Goal: Check status: Check status

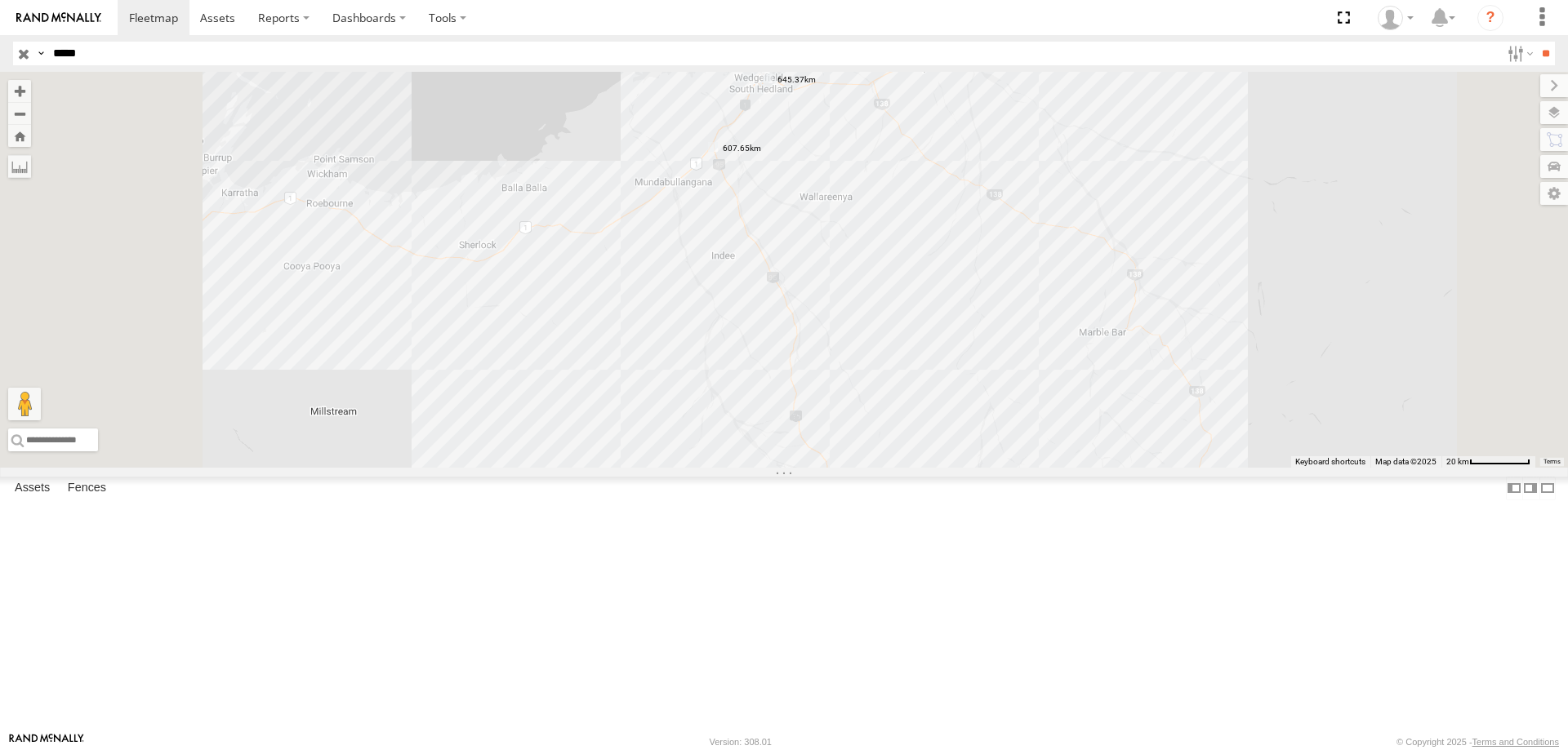
select select "**********"
click at [0, 0] on label at bounding box center [0, 0] width 0 height 0
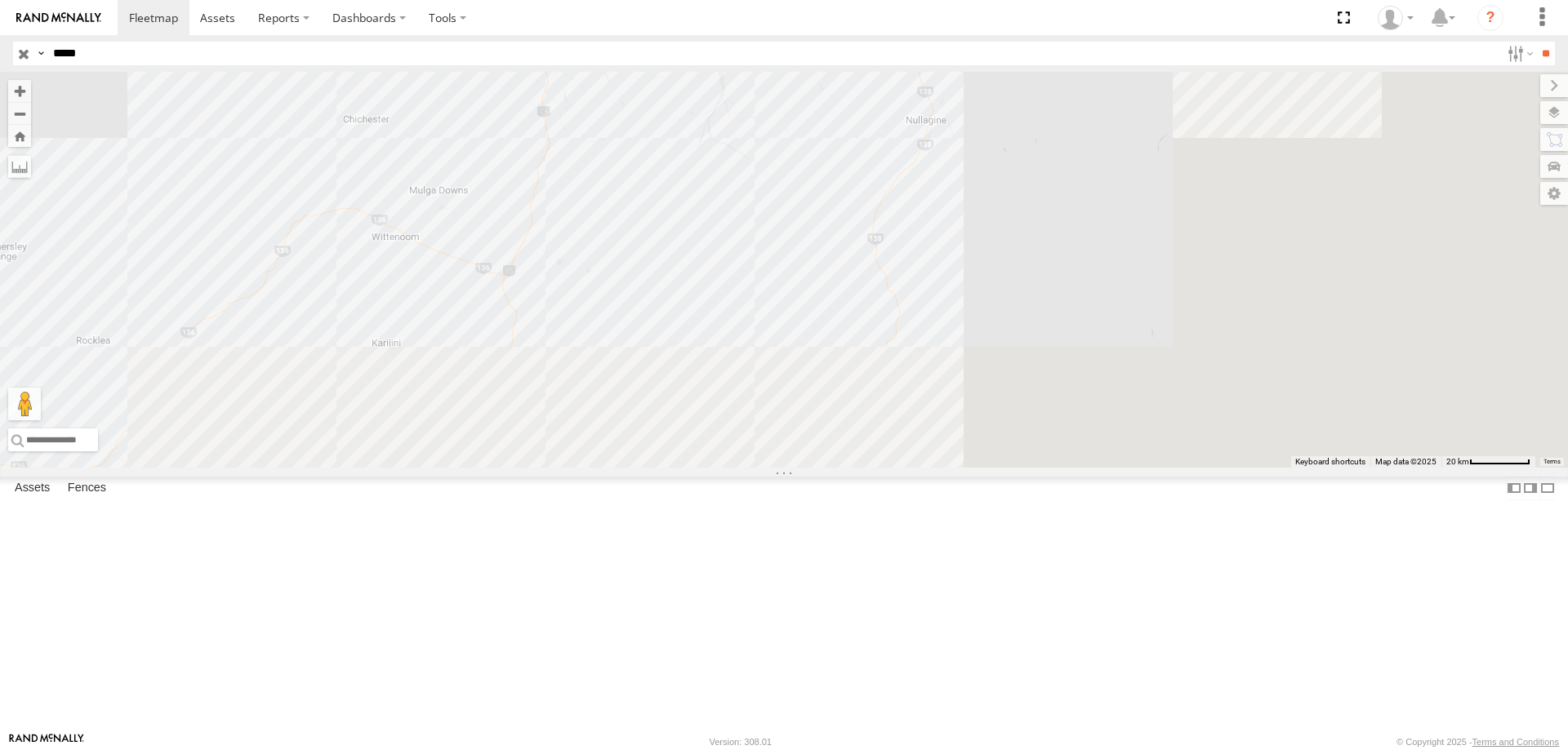
drag, startPoint x: 829, startPoint y: 512, endPoint x: 519, endPoint y: 31, distance: 572.2
click at [522, 33] on body at bounding box center [784, 375] width 1568 height 750
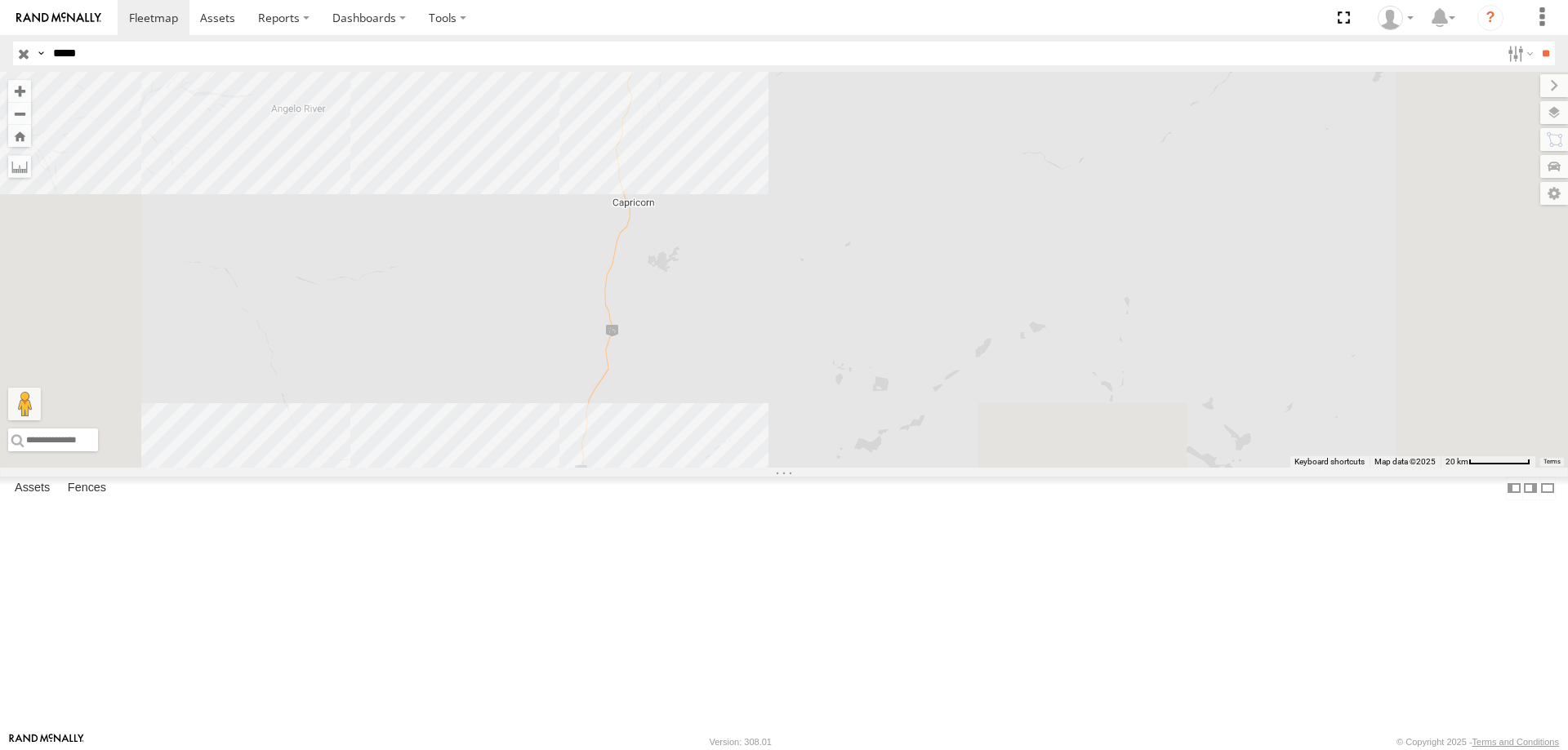
drag, startPoint x: 779, startPoint y: 508, endPoint x: 724, endPoint y: 109, distance: 402.8
click at [724, 109] on div "02:26 Fri 22:51 Thu 23:03 Thu 05:03 Fri 20:05 Thu 07:49 Fri" at bounding box center [784, 270] width 1568 height 396
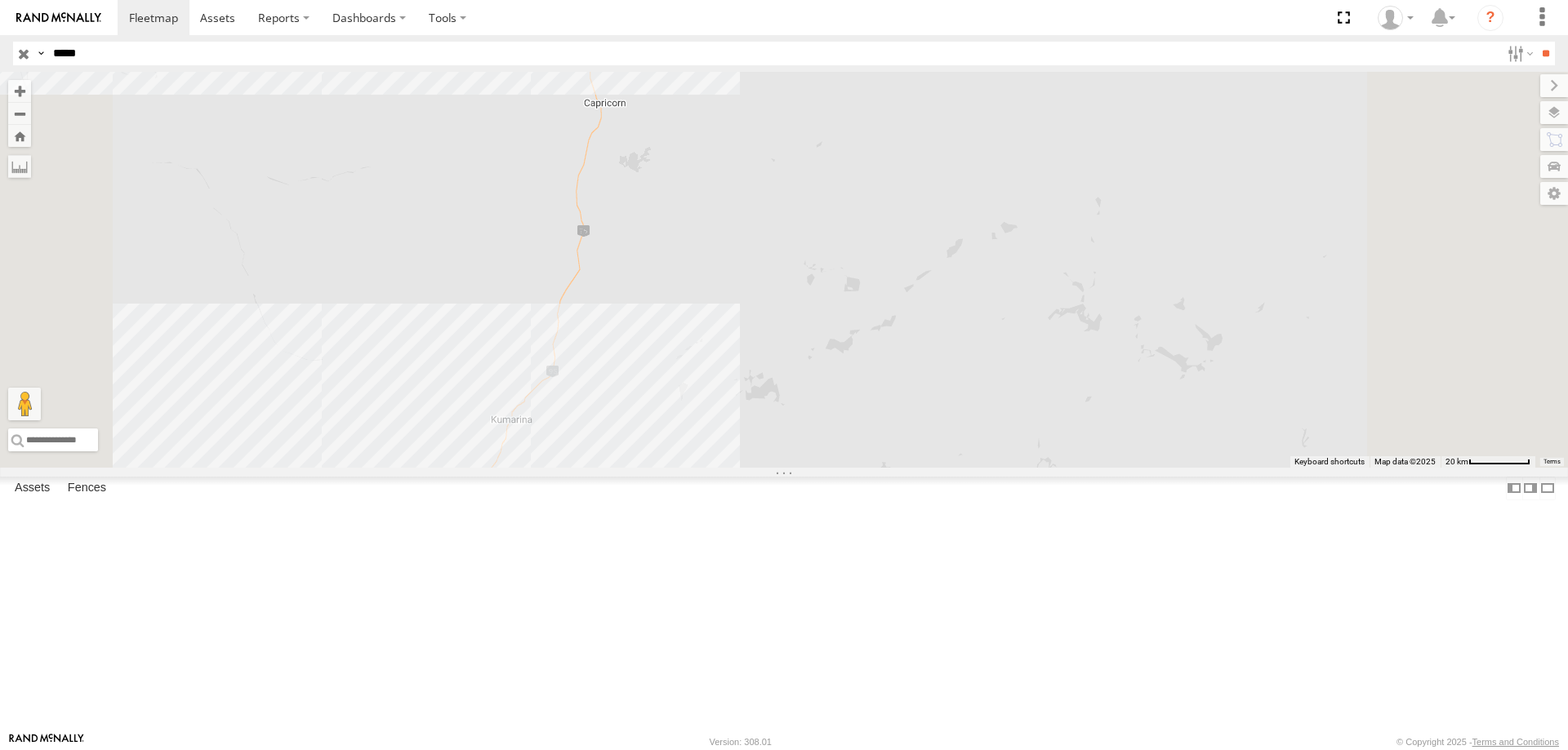
drag, startPoint x: 855, startPoint y: 639, endPoint x: 968, endPoint y: 391, distance: 272.5
click at [968, 391] on div "02:26 Fri 22:51 Thu 23:03 Thu 05:03 Fri 20:05 Thu 07:49 Fri" at bounding box center [784, 270] width 1568 height 396
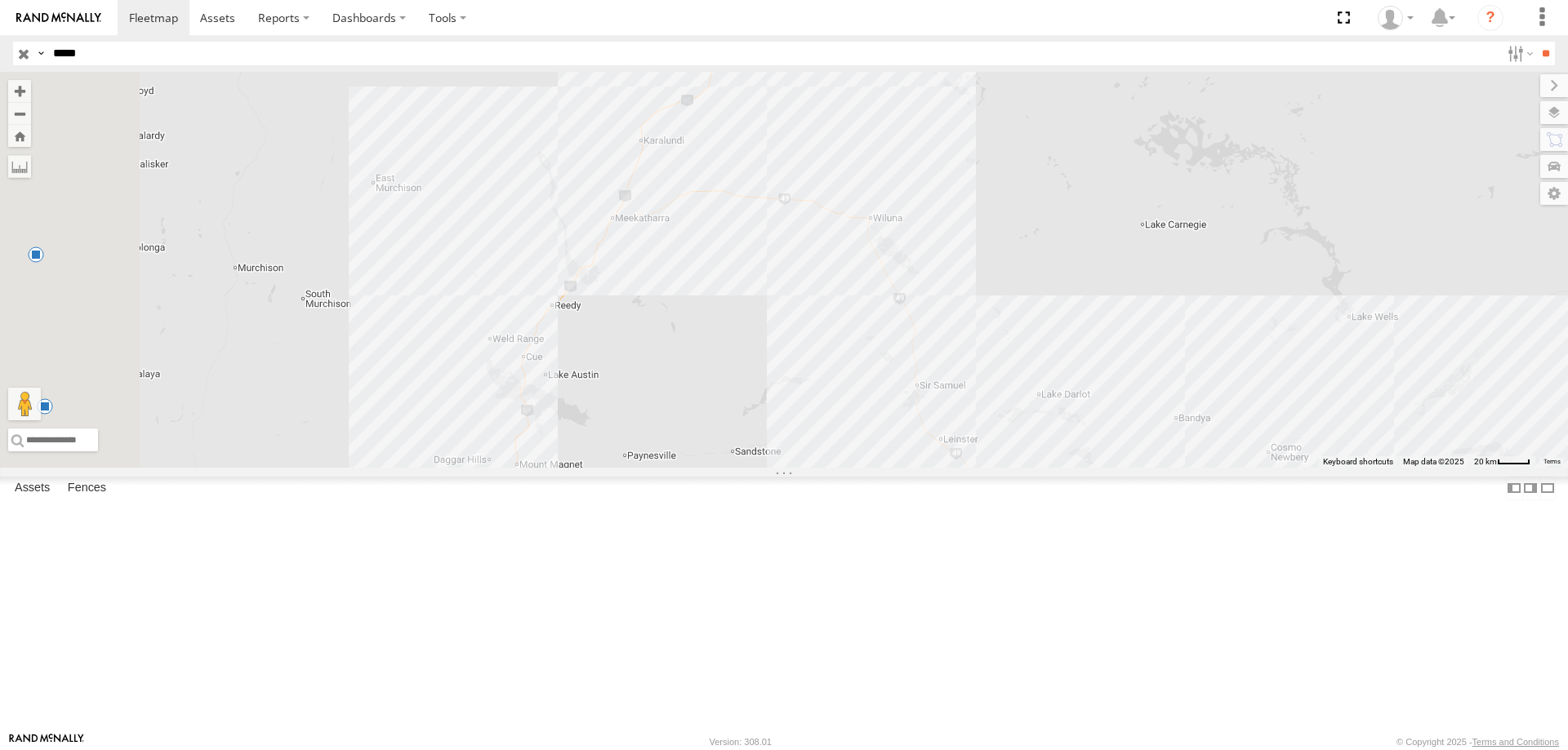
drag, startPoint x: 829, startPoint y: 598, endPoint x: 877, endPoint y: 373, distance: 230.1
click at [877, 373] on div "02:26 Fri 22:51 Thu 23:03 Thu 05:03 Fri 20:05 Thu 07:49 Fri" at bounding box center [784, 270] width 1568 height 396
click at [31, 165] on label at bounding box center [19, 166] width 23 height 23
click at [731, 468] on div "02:26 Fri 22:51 Thu 23:03 Thu 05:03 Fri 20:05 Thu 07:49 Fri" at bounding box center [784, 270] width 1568 height 396
drag, startPoint x: 719, startPoint y: 584, endPoint x: 716, endPoint y: 599, distance: 15.3
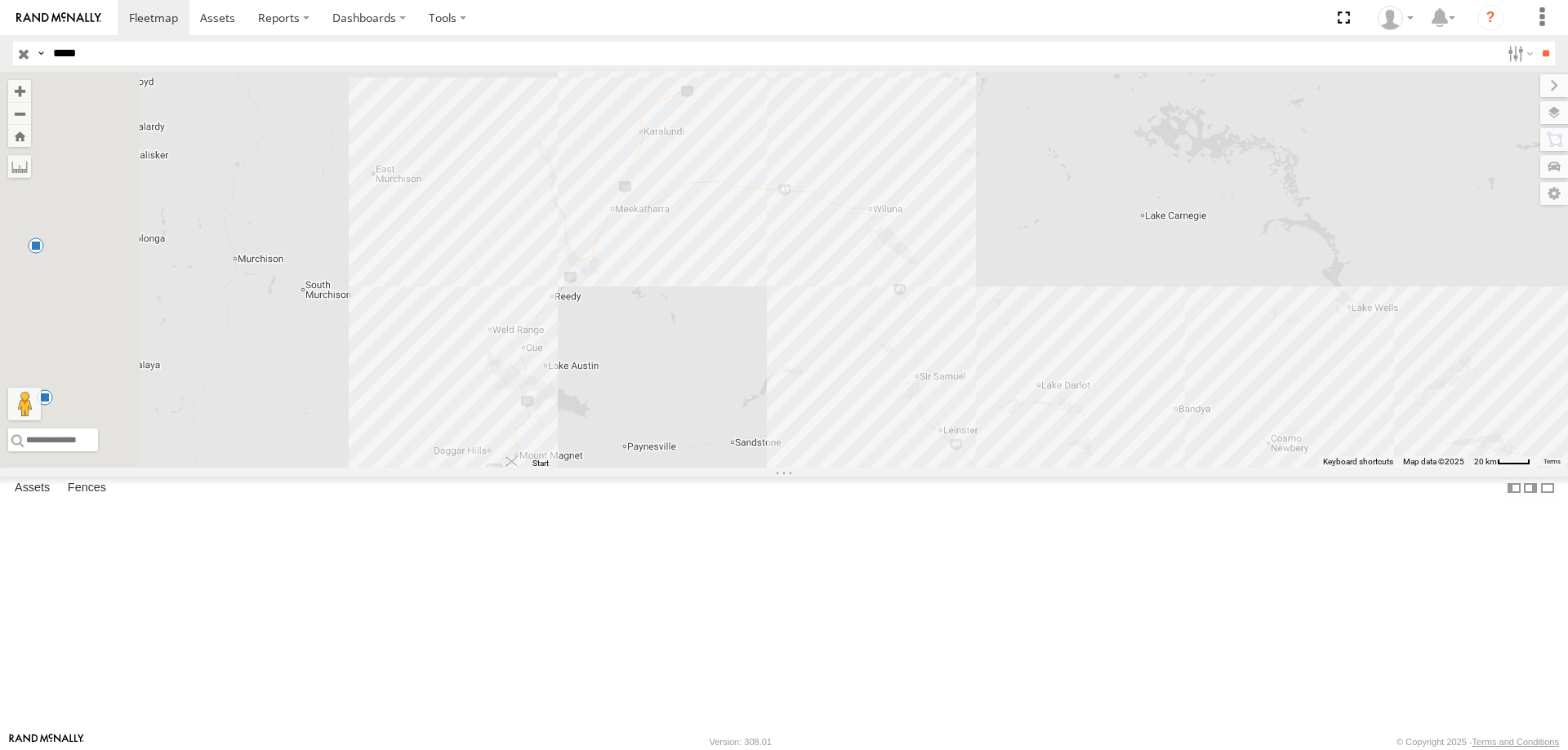
click at [523, 473] on img "Start" at bounding box center [511, 461] width 23 height 23
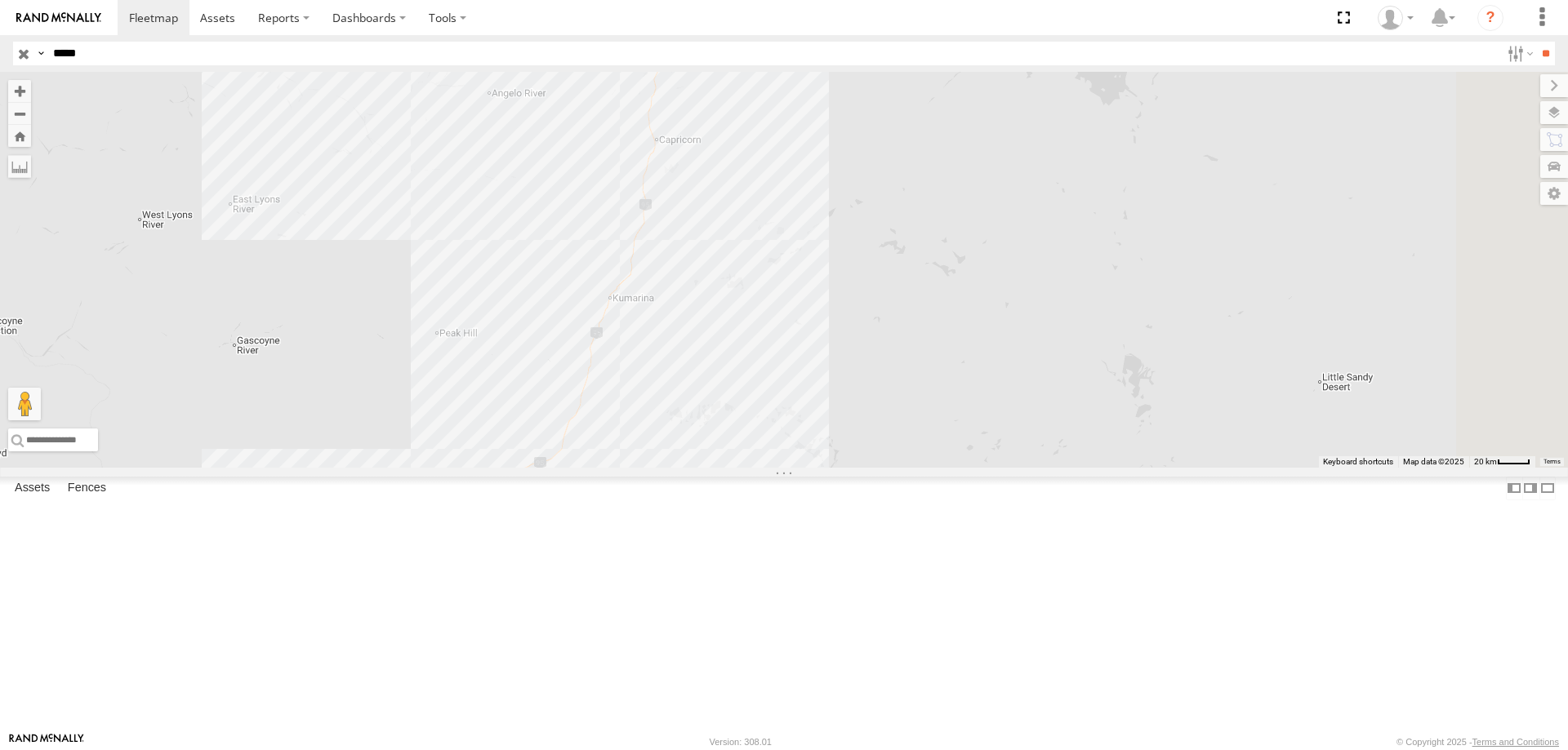
drag, startPoint x: 1121, startPoint y: 145, endPoint x: 974, endPoint y: 519, distance: 401.9
click at [974, 468] on div "02:26 Fri 22:51 Thu 23:03 Thu 05:03 Fri 20:05 Thu 07:49 Fri" at bounding box center [784, 270] width 1568 height 396
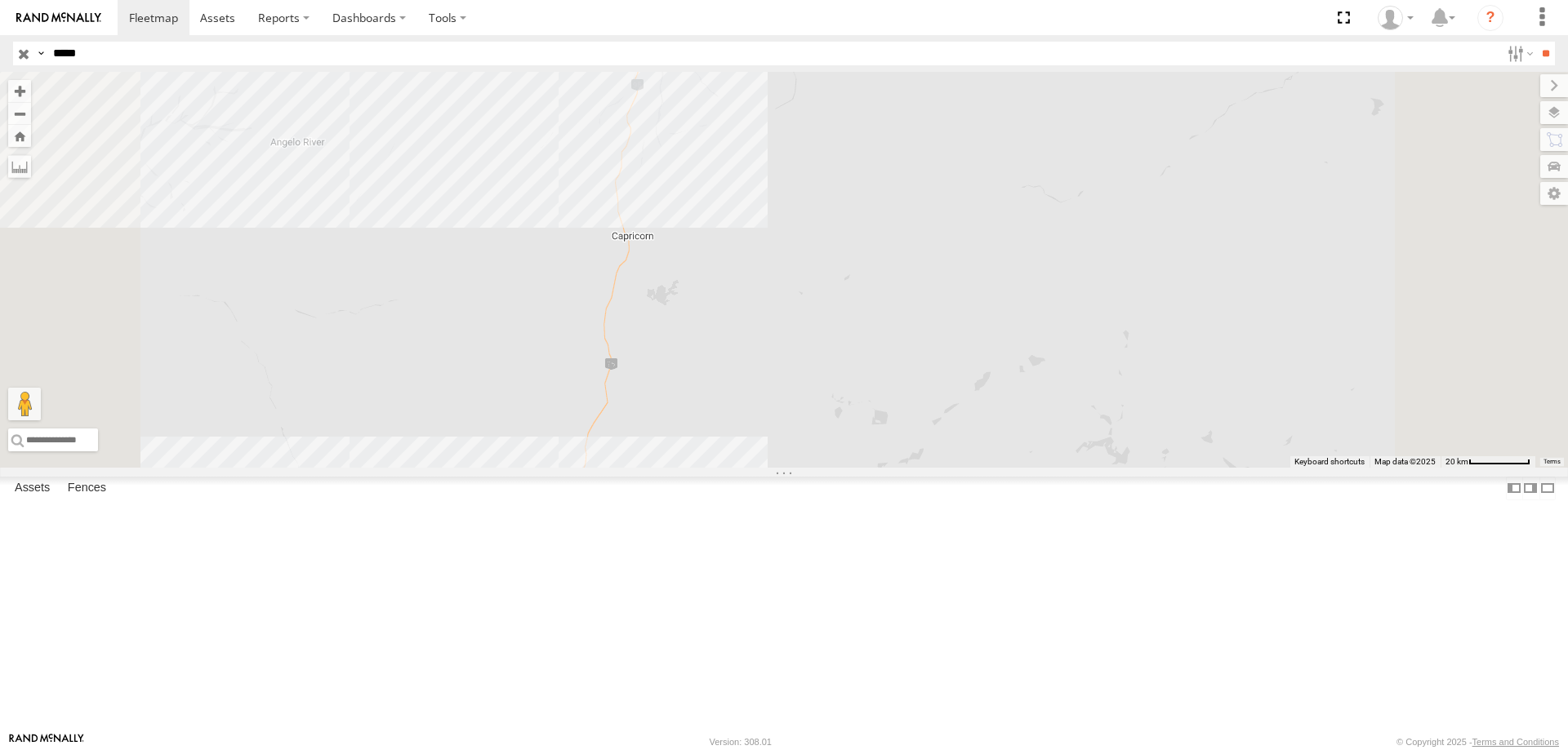
click at [840, 197] on div "02:26 Fri 22:51 Thu 23:03 Thu 05:03 Fri 20:05 Thu 07:49 Fri" at bounding box center [784, 270] width 1568 height 396
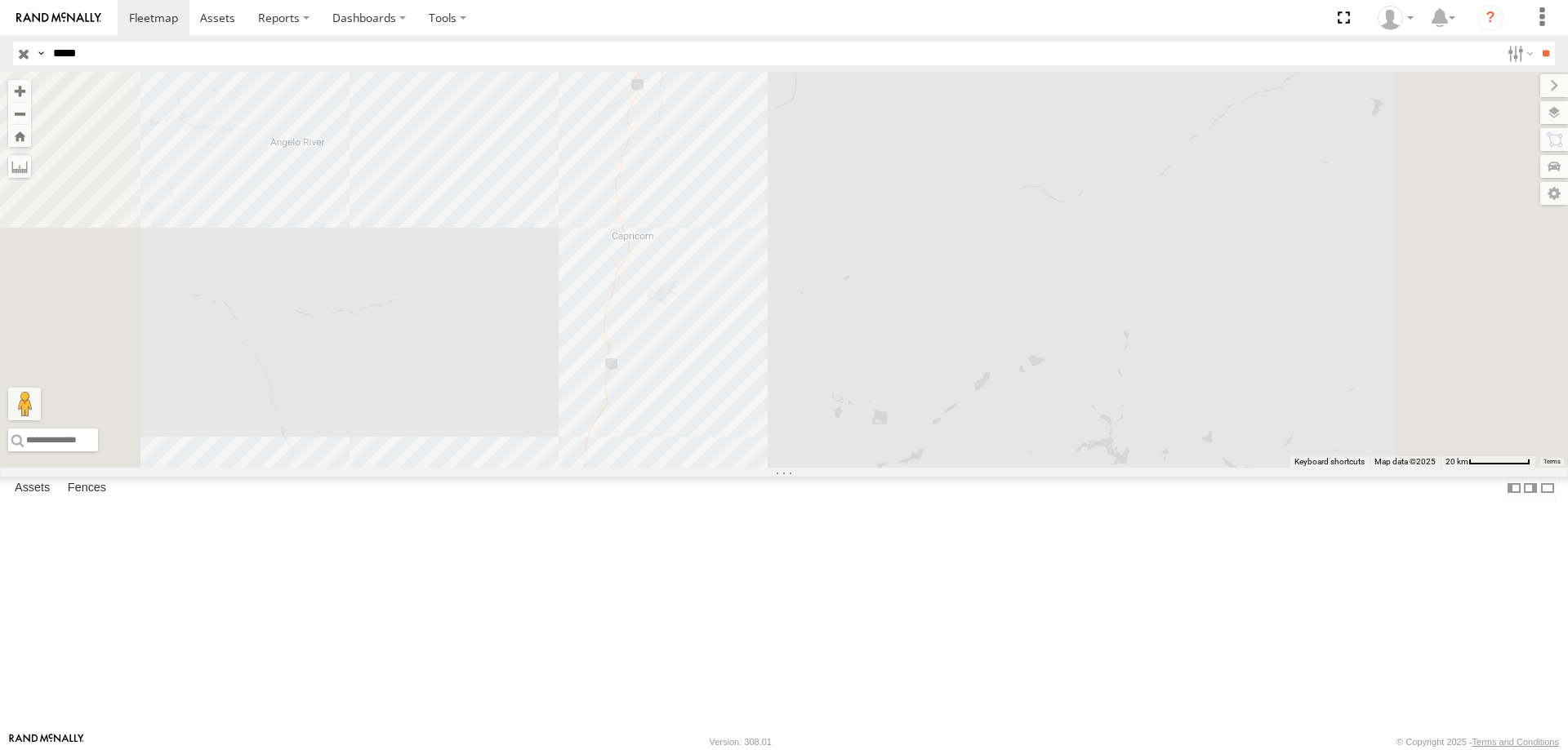
drag, startPoint x: 844, startPoint y: 199, endPoint x: 836, endPoint y: 186, distance: 15.3
click at [640, 68] on img "614.62km" at bounding box center [629, 55] width 23 height 23
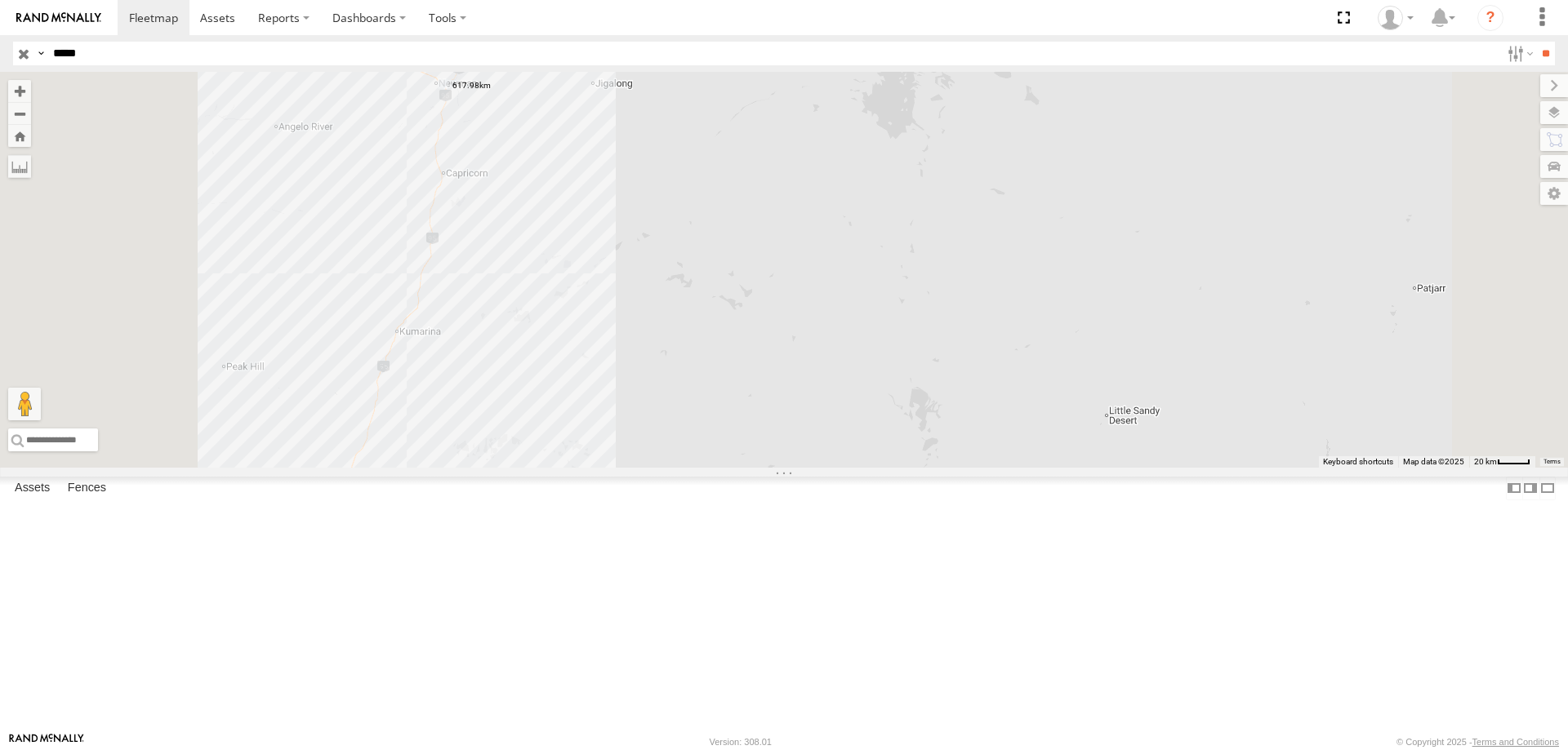
click at [0, 0] on label at bounding box center [0, 0] width 0 height 0
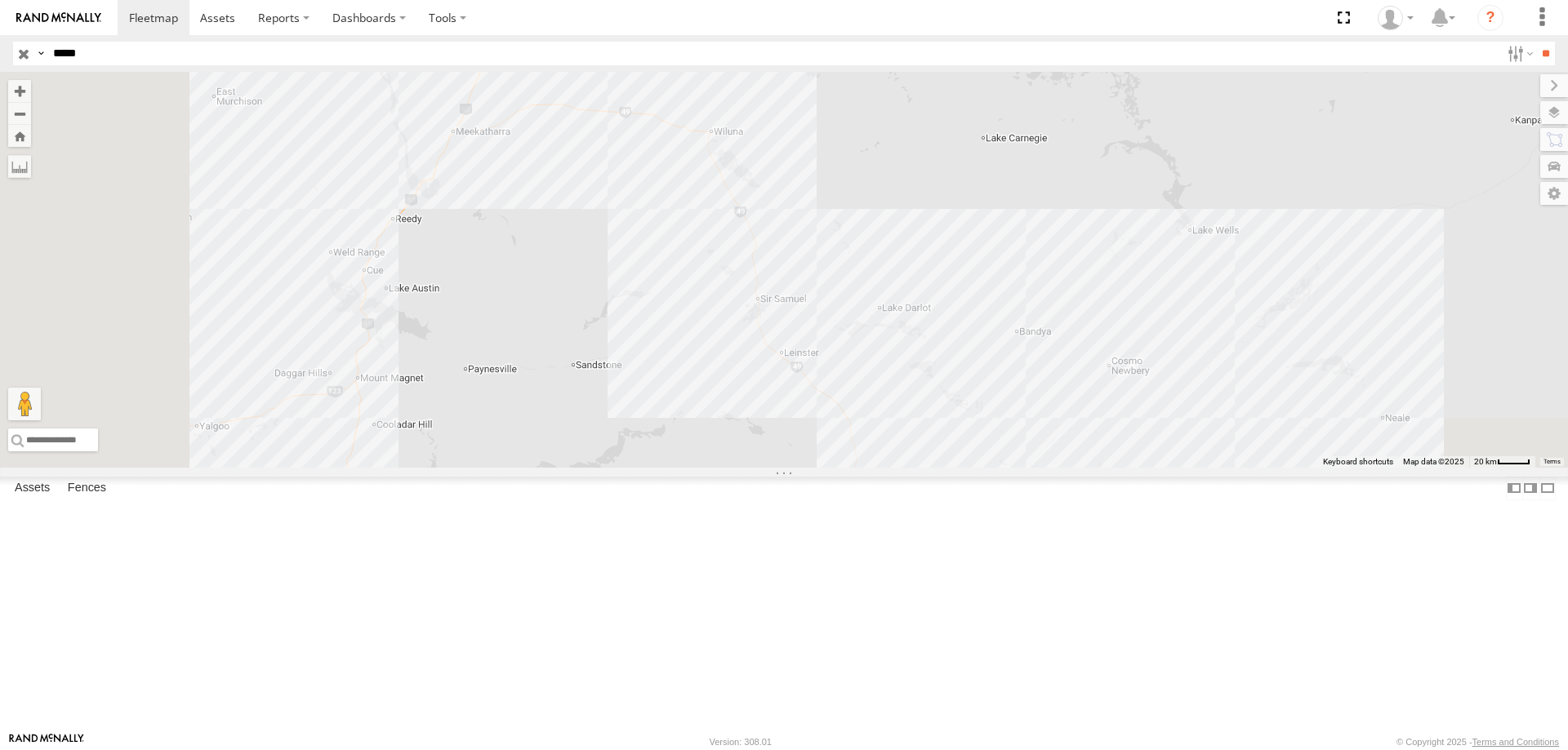
drag, startPoint x: 702, startPoint y: 528, endPoint x: 903, endPoint y: 44, distance: 524.1
click at [903, 44] on body at bounding box center [784, 375] width 1568 height 750
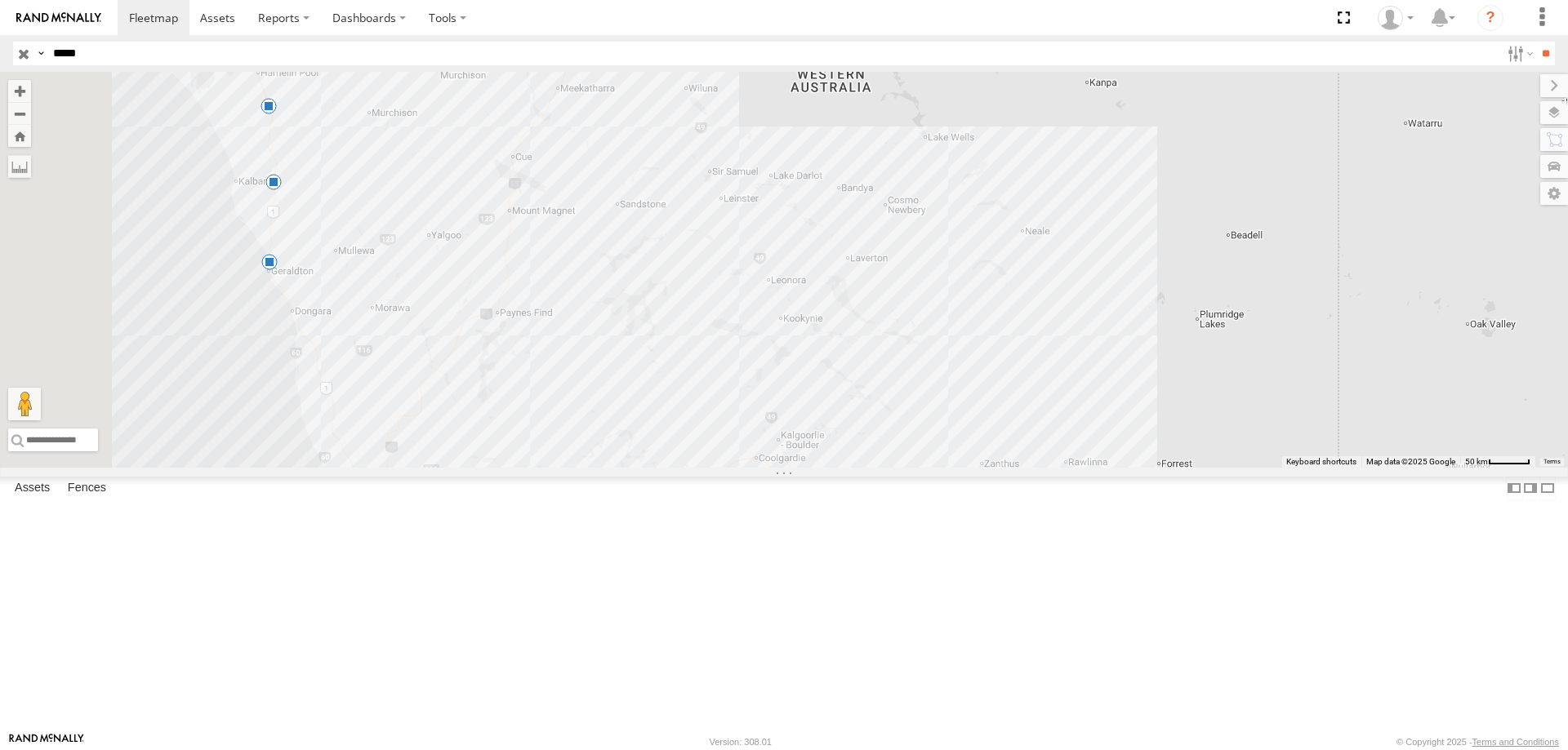
drag, startPoint x: 794, startPoint y: 463, endPoint x: 798, endPoint y: 400, distance: 63.1
click at [798, 400] on div "02:26 Fri 22:51 Thu 23:03 Thu 05:03 Fri 20:05 Thu 07:49 Fri" at bounding box center [784, 270] width 1568 height 396
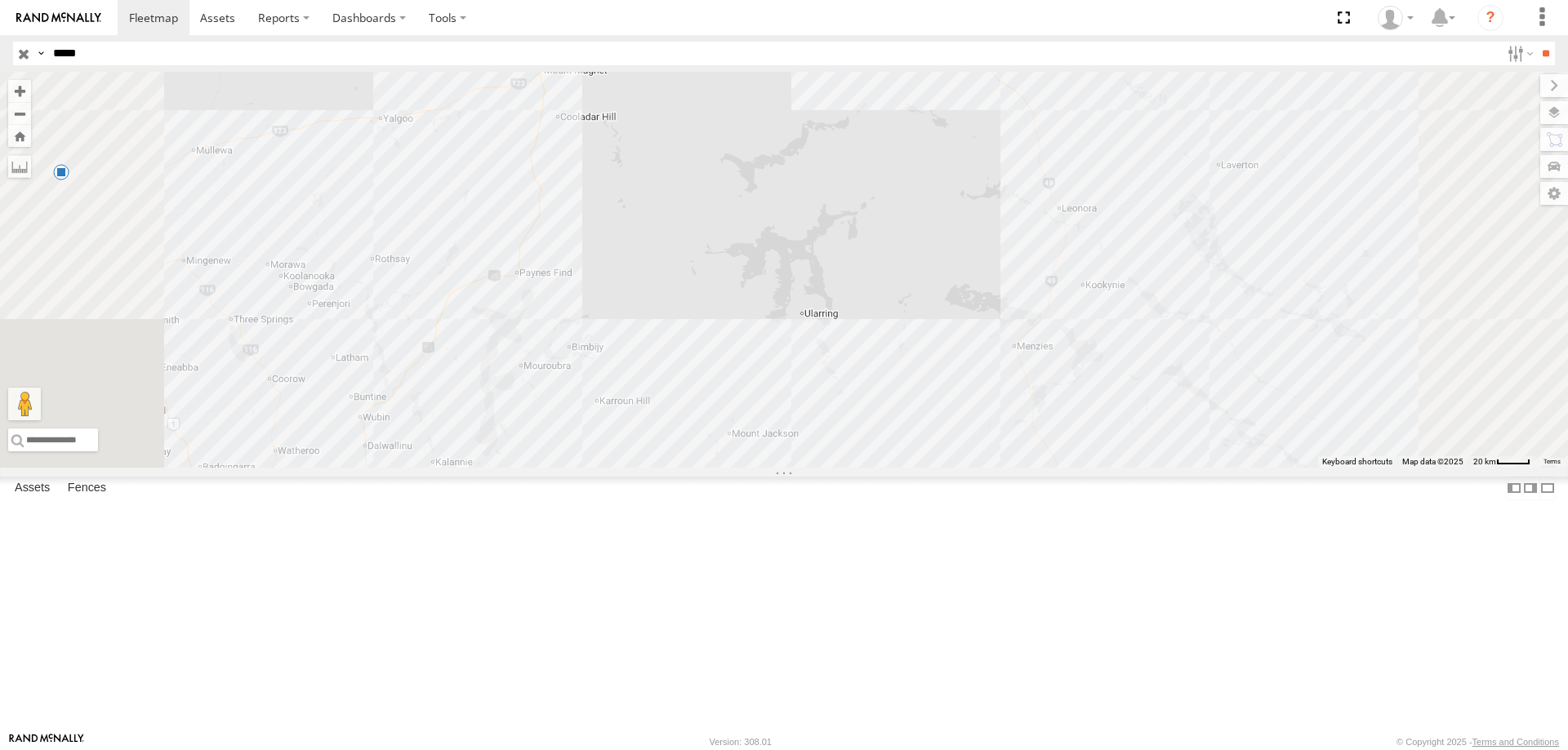
click at [729, 406] on div "02:26 Fri 22:51 Thu 23:03 Thu 05:03 Fri 20:05 Thu 07:49 Fri" at bounding box center [784, 270] width 1568 height 396
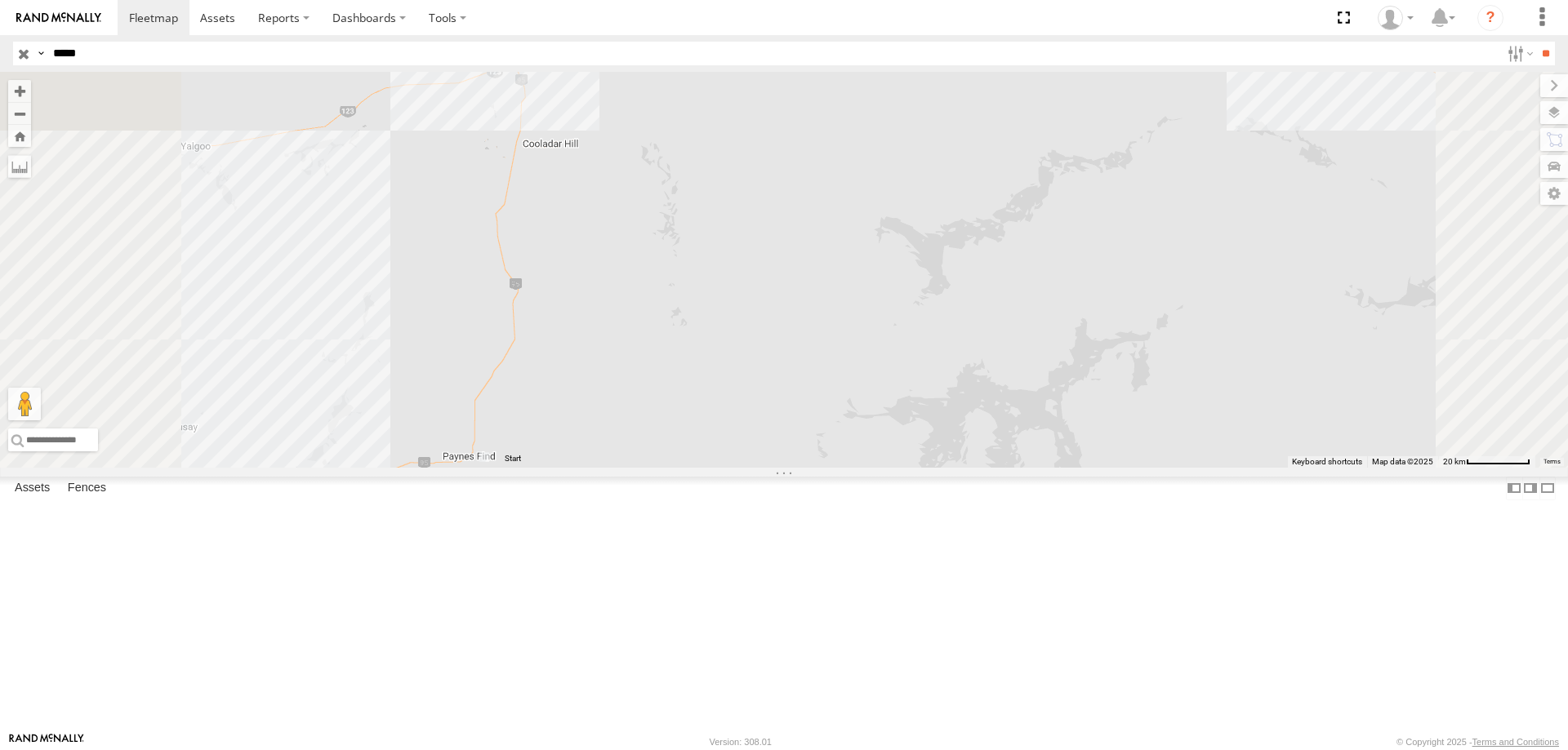
click at [802, 187] on div "02:26 Fri 22:51 Thu 23:03 Thu 05:03 Fri 20:05 Thu 07:49 Fri" at bounding box center [784, 270] width 1568 height 396
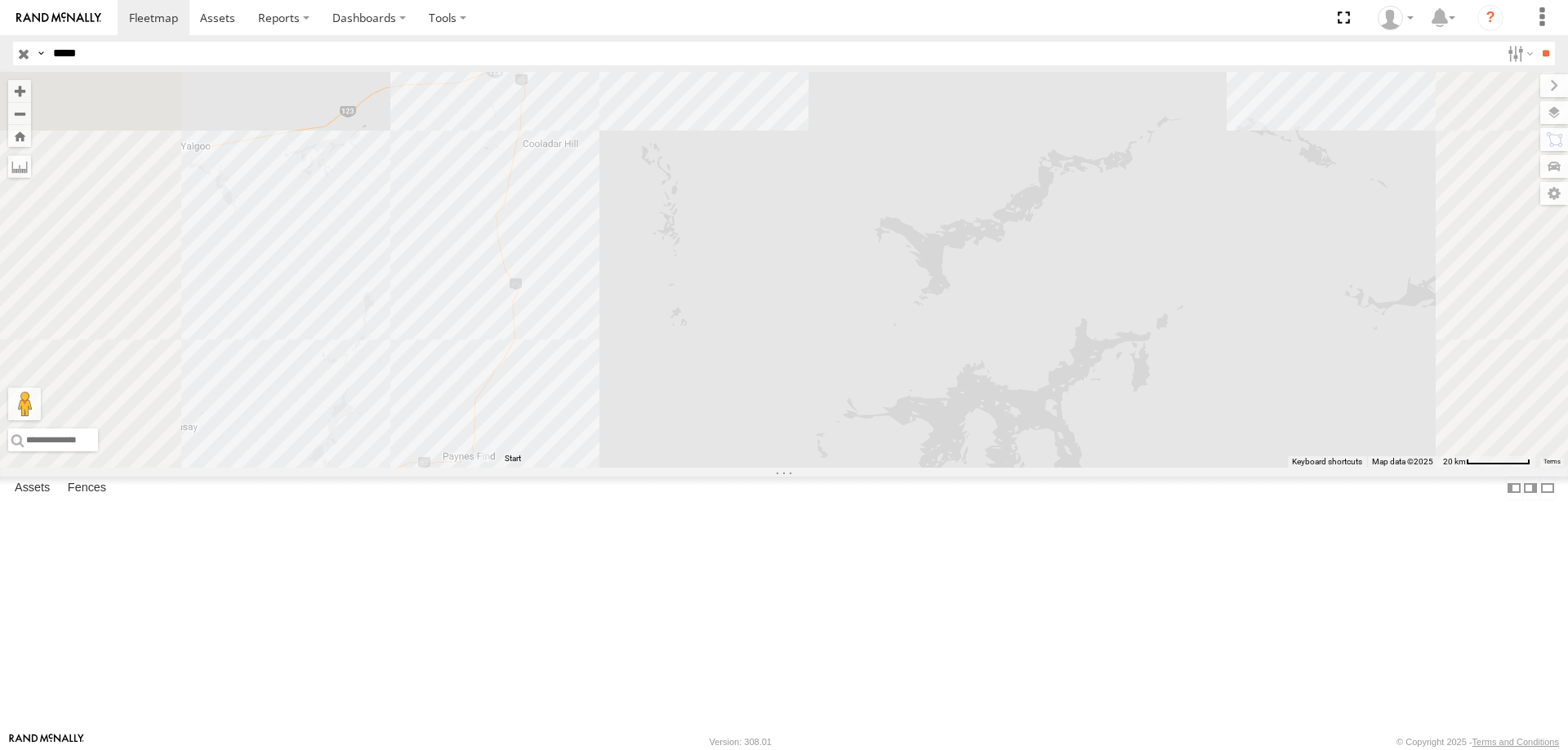
drag, startPoint x: 802, startPoint y: 187, endPoint x: 711, endPoint y: 183, distance: 91.1
click at [529, 65] on img "Start" at bounding box center [517, 54] width 23 height 23
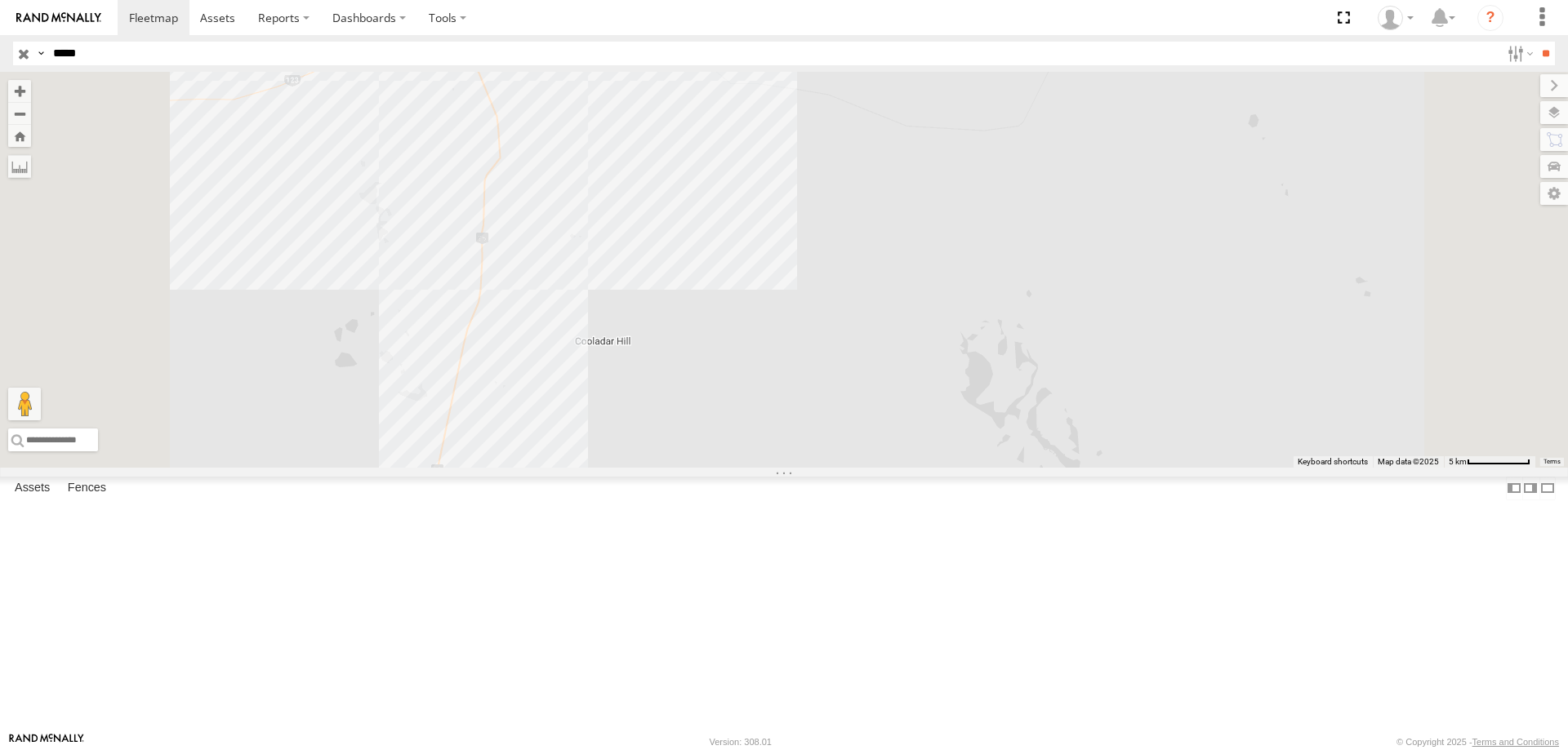
drag, startPoint x: 958, startPoint y: 185, endPoint x: 955, endPoint y: 205, distance: 20.2
click at [955, 205] on div "02:26 Fri 22:51 Thu 23:03 Thu 05:03 Fri 20:05 Thu 07:49 Fri" at bounding box center [784, 270] width 1568 height 396
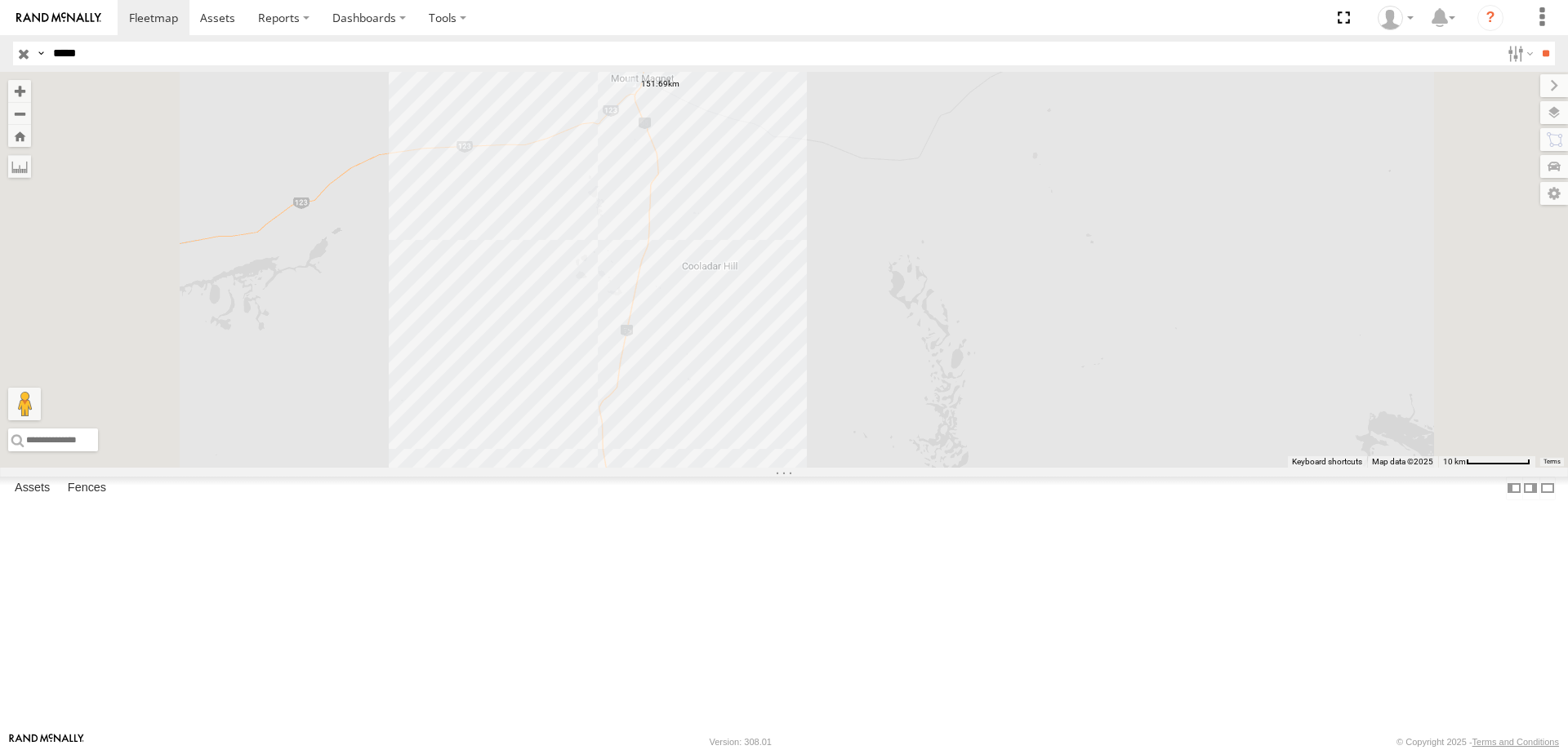
drag, startPoint x: 1089, startPoint y: 242, endPoint x: 1083, endPoint y: 277, distance: 35.5
click at [1083, 277] on div "02:26 Fri 22:51 Thu 23:03 Thu 05:03 Fri 20:05 Thu 07:49 Fri" at bounding box center [784, 270] width 1568 height 396
drag, startPoint x: 1106, startPoint y: 282, endPoint x: 1095, endPoint y: 321, distance: 40.5
click at [1095, 321] on div "02:26 Fri 22:51 Thu 23:03 Thu 05:03 Fri 20:05 Thu 07:49 Fri" at bounding box center [784, 270] width 1568 height 396
drag, startPoint x: 1046, startPoint y: 271, endPoint x: 1028, endPoint y: 294, distance: 29.2
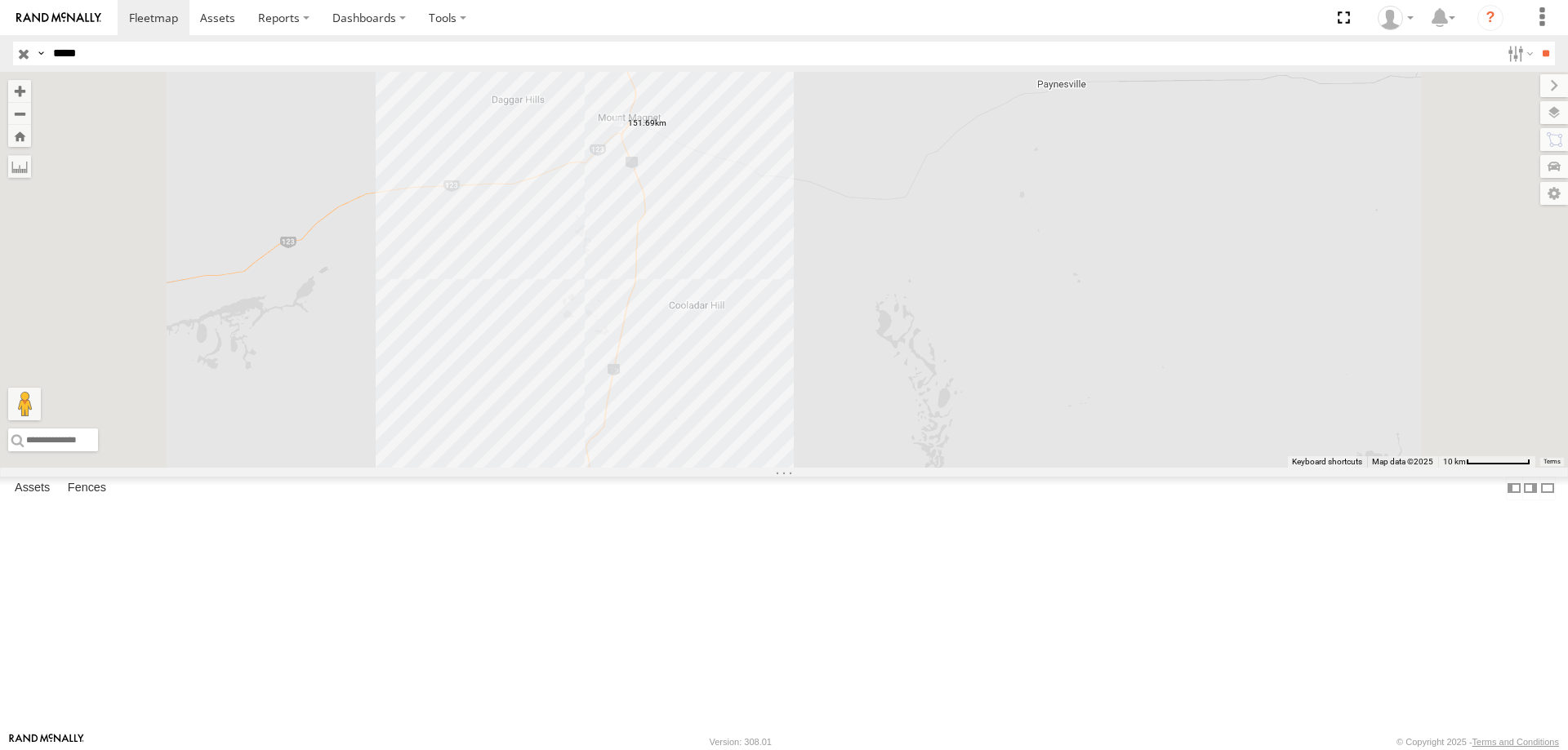
click at [1028, 294] on div "02:26 Fri 22:51 Thu 23:03 Thu 05:03 Fri 20:05 Thu 07:49 Fri" at bounding box center [784, 270] width 1568 height 396
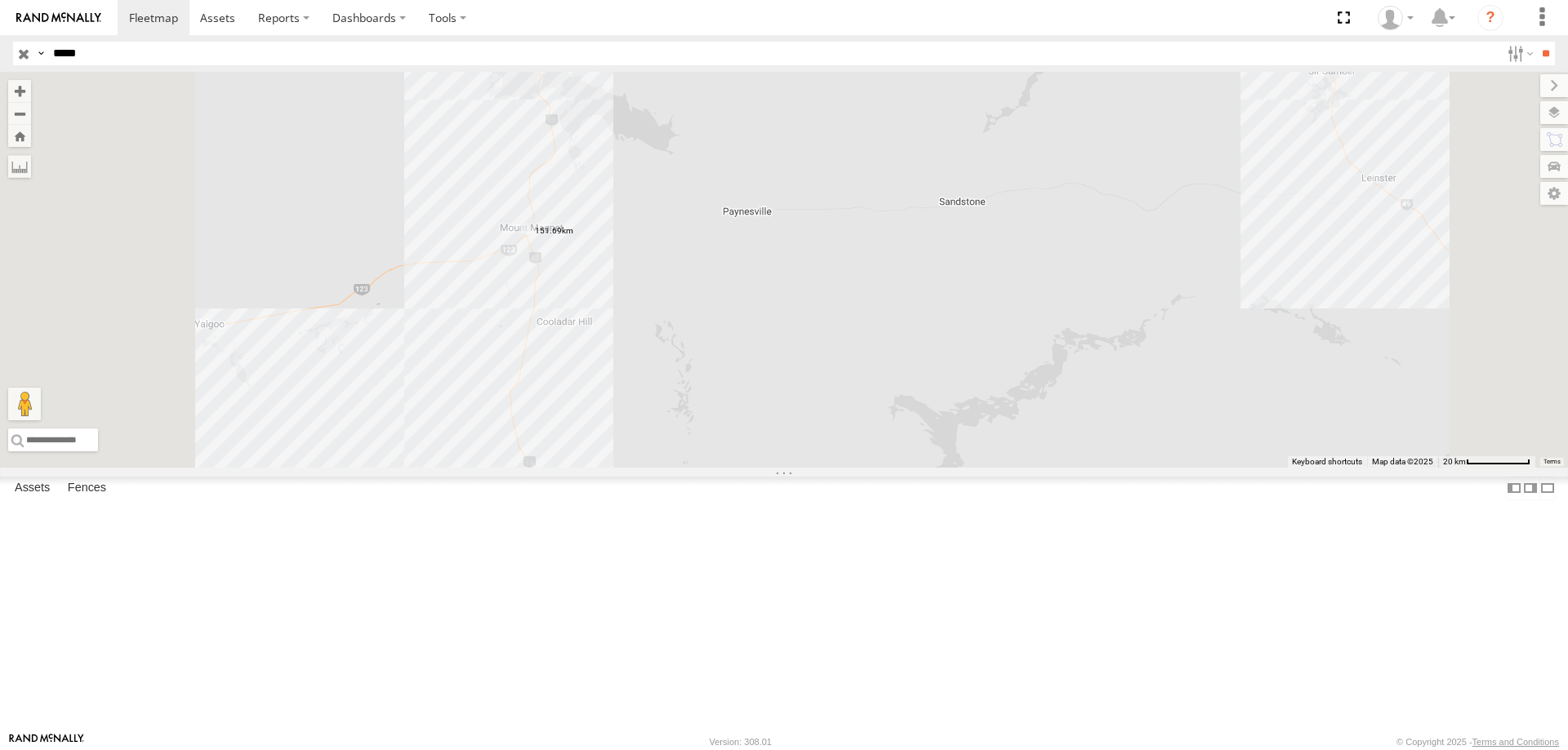
click at [0, 0] on label at bounding box center [0, 0] width 0 height 0
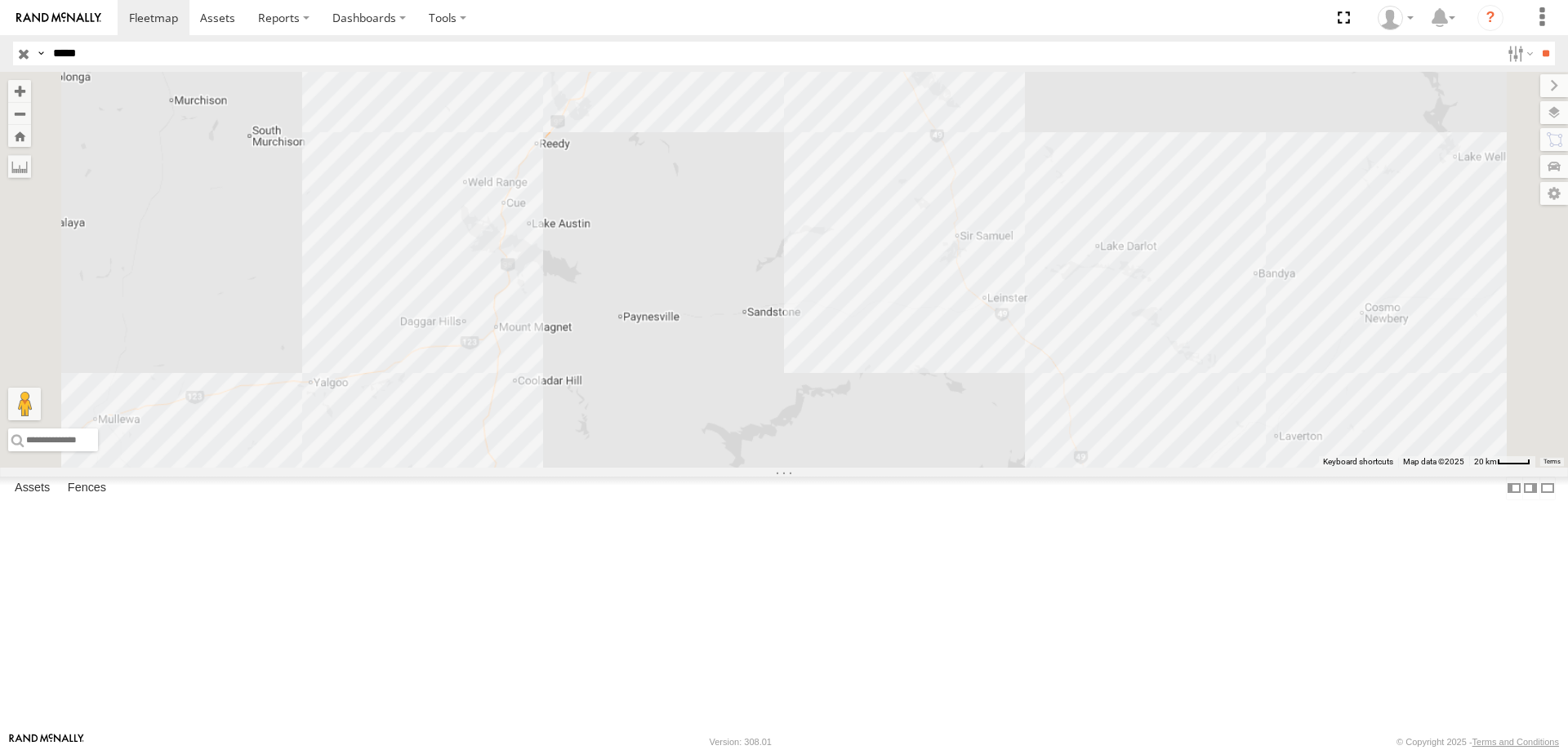
drag, startPoint x: 728, startPoint y: 488, endPoint x: 702, endPoint y: 334, distance: 156.2
click at [702, 335] on div "02:26 Fri 22:51 Thu 23:03 Thu 05:03 Fri 20:05 Thu 07:49 Fri" at bounding box center [784, 270] width 1568 height 396
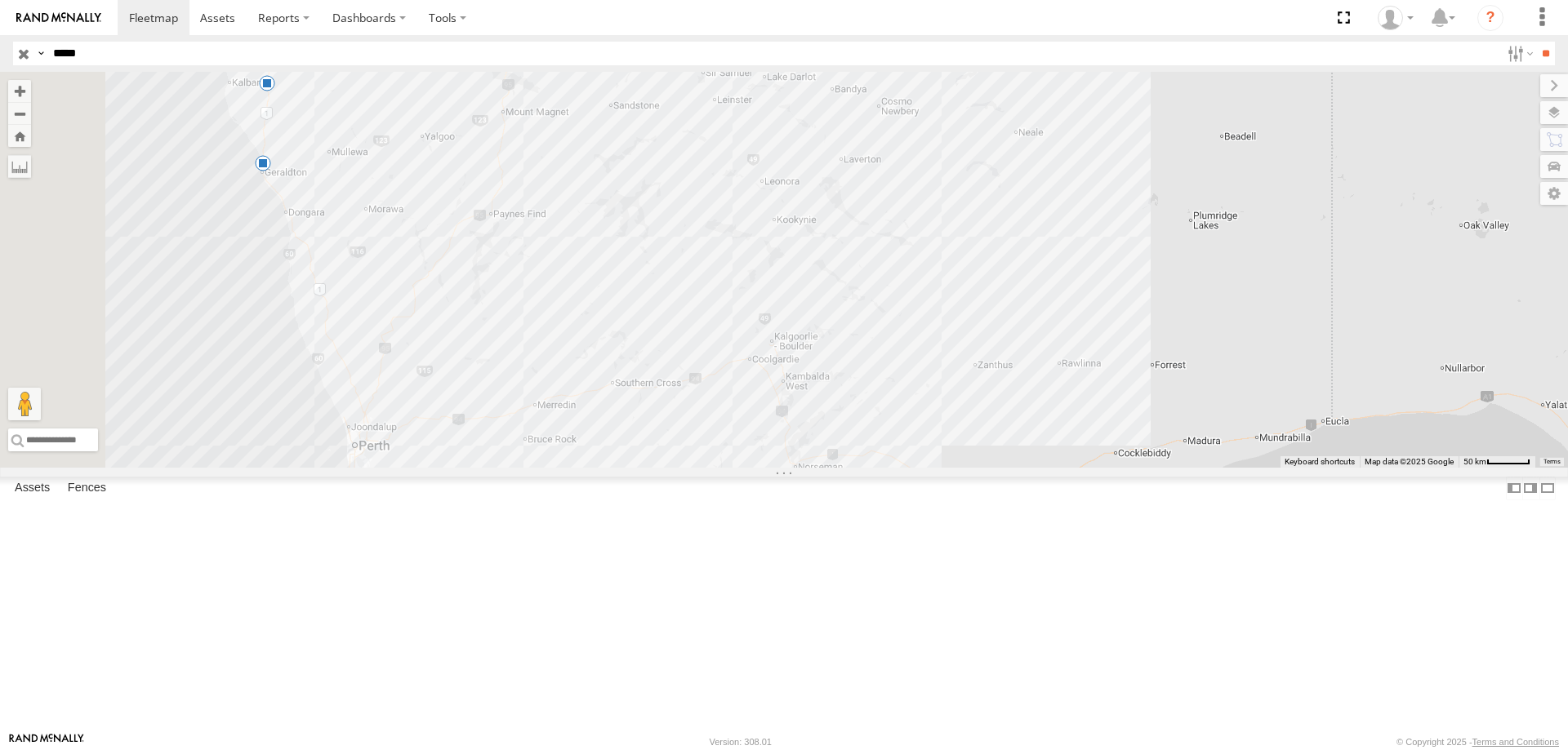
drag, startPoint x: 749, startPoint y: 554, endPoint x: 798, endPoint y: 633, distance: 93.0
click at [798, 468] on div "02:26 Fri 22:51 Thu 23:03 Thu 05:03 Fri 20:05 Thu 07:49 Fri" at bounding box center [784, 270] width 1568 height 396
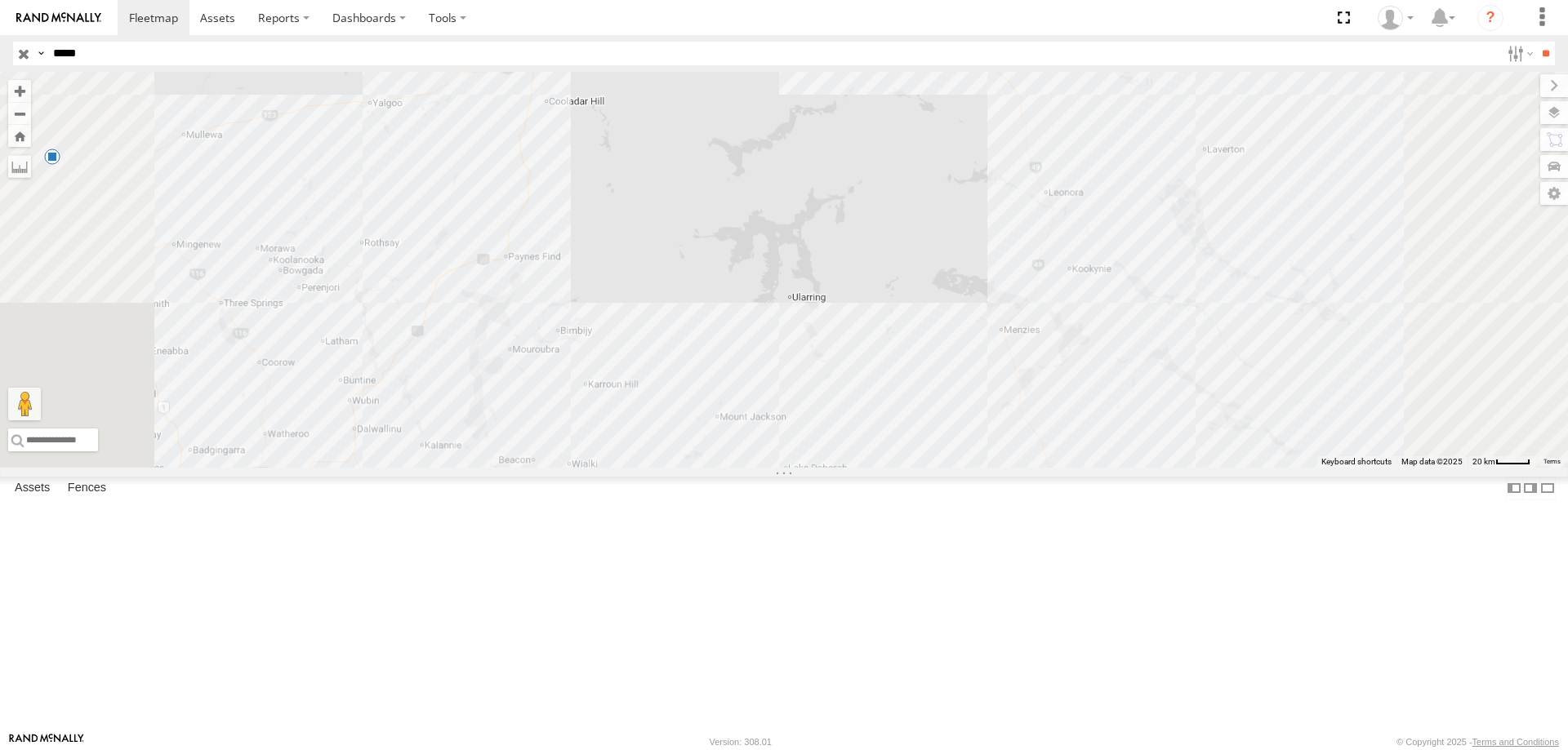
drag, startPoint x: 729, startPoint y: 364, endPoint x: 769, endPoint y: 633, distance: 272.0
click at [769, 468] on div "02:26 Fri 22:51 Thu 23:03 Thu 05:03 Fri 20:05 Thu 07:49 Fri" at bounding box center [784, 270] width 1568 height 396
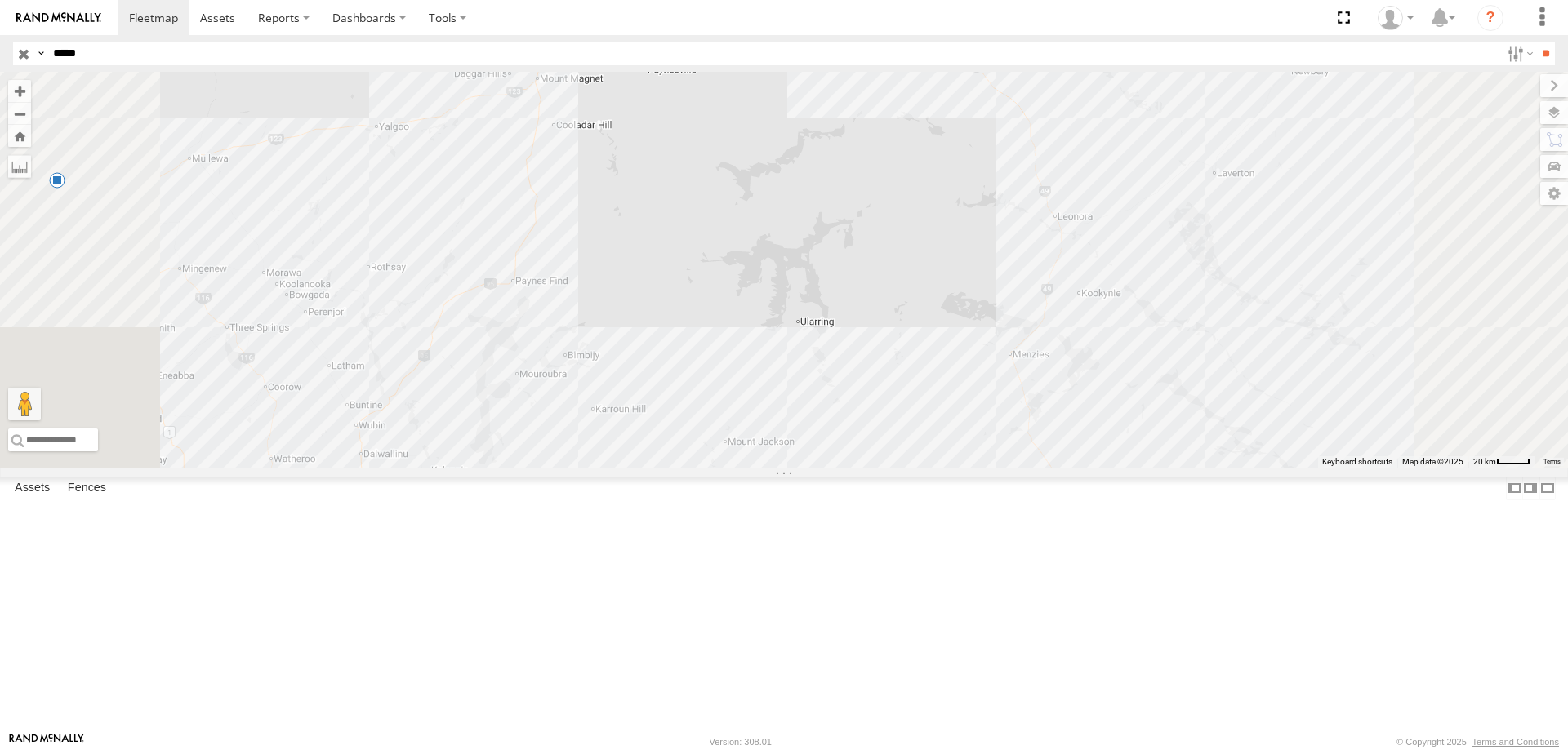
drag, startPoint x: 762, startPoint y: 520, endPoint x: 773, endPoint y: 554, distance: 35.7
click at [773, 468] on div "02:26 Fri 22:51 Thu 23:03 Thu 05:03 Fri 20:05 Thu 07:49 Fri" at bounding box center [784, 270] width 1568 height 396
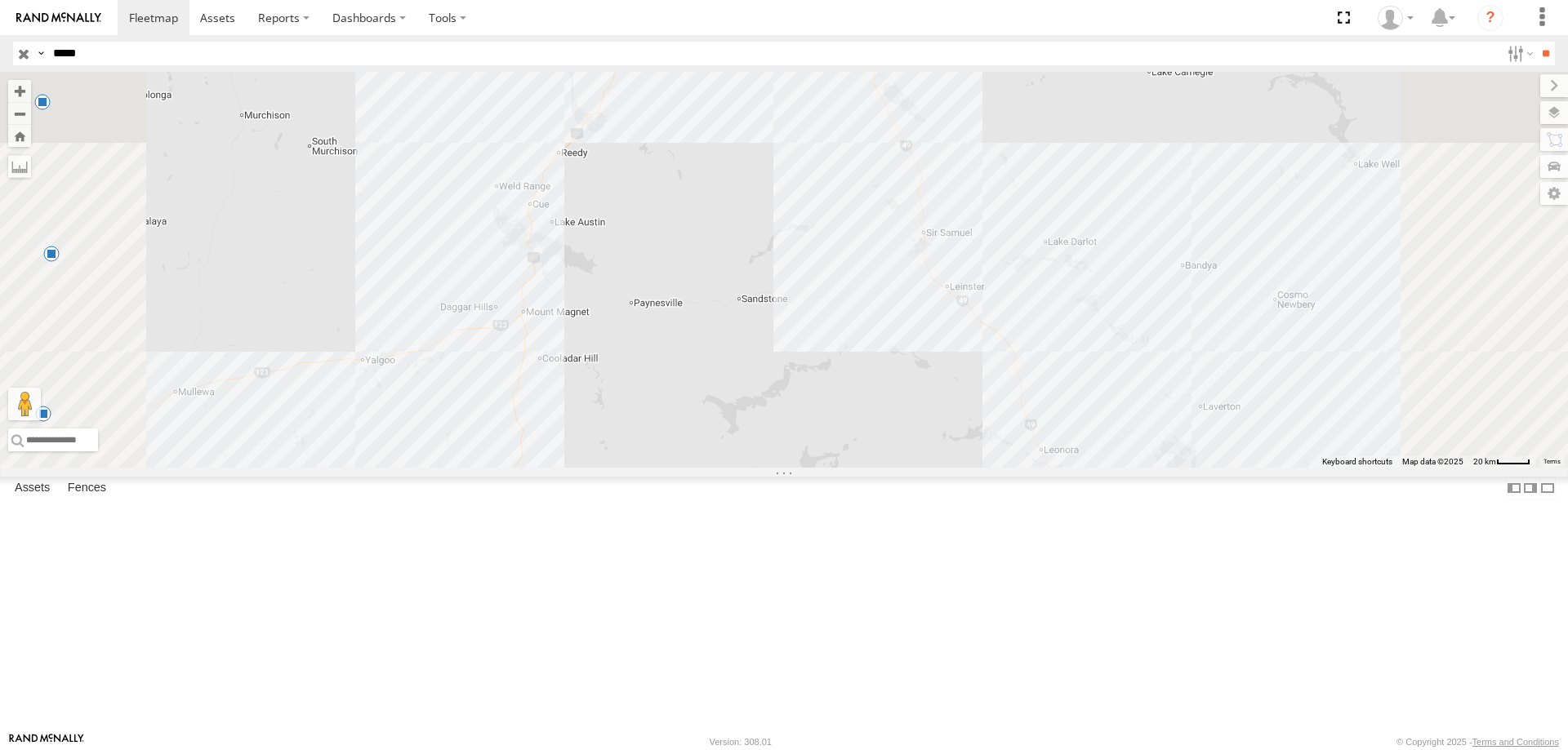
drag, startPoint x: 817, startPoint y: 338, endPoint x: 802, endPoint y: 577, distance: 239.5
click at [802, 468] on div "02:26 Fri 22:51 Thu 23:03 Thu 05:03 Fri 20:05 Thu 07:49 Fri" at bounding box center [784, 270] width 1568 height 396
drag, startPoint x: 1070, startPoint y: 311, endPoint x: 1060, endPoint y: 330, distance: 21.5
click at [1060, 330] on div "02:26 Fri 22:51 Thu 23:03 Thu 05:03 Fri 20:05 Thu 07:49 Fri" at bounding box center [784, 270] width 1568 height 396
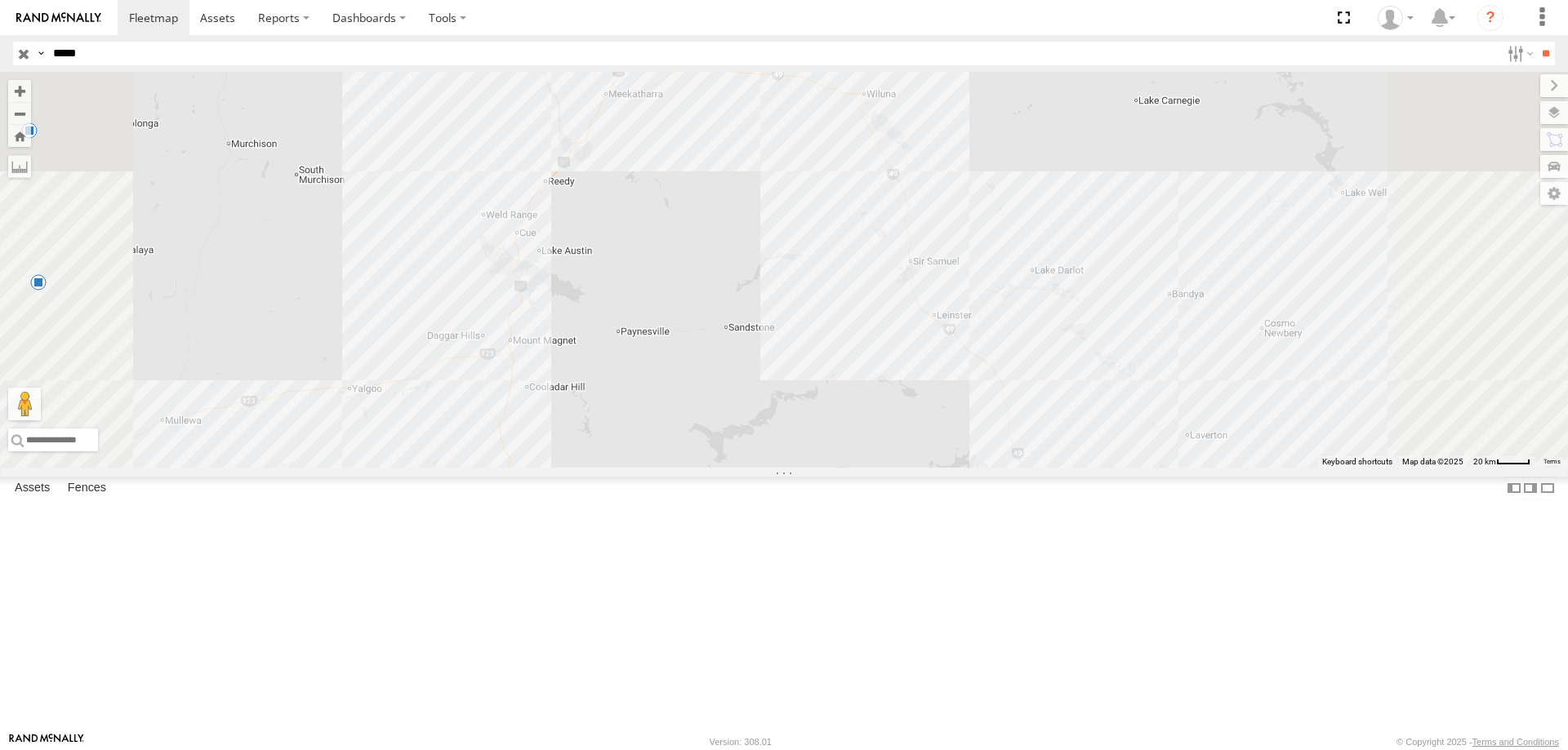
drag, startPoint x: 959, startPoint y: 346, endPoint x: 956, endPoint y: 364, distance: 18.2
click at [956, 364] on div "02:26 Fri 22:51 Thu 23:03 Thu 05:03 Fri 20:05 Thu 07:49 Fri" at bounding box center [784, 270] width 1568 height 396
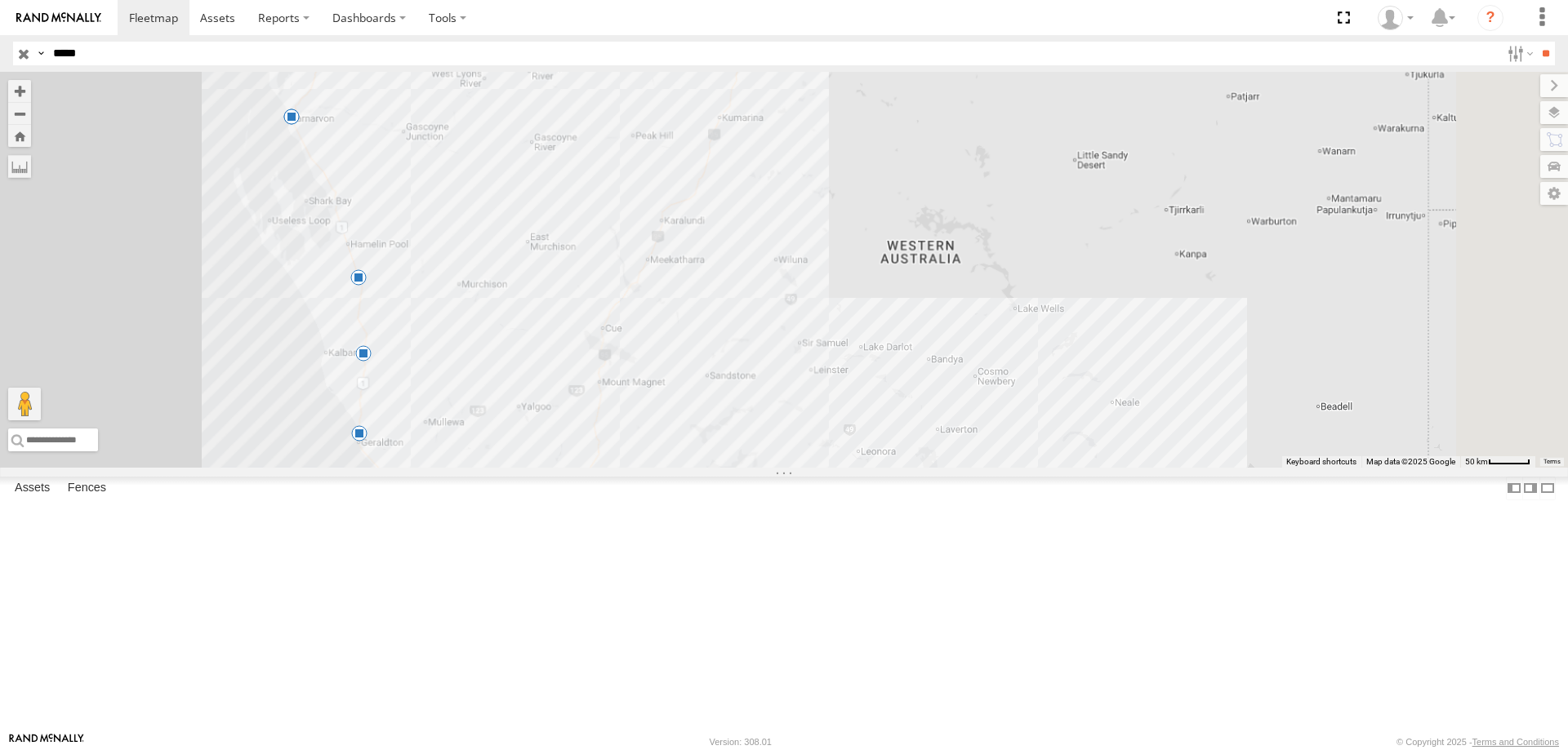
drag, startPoint x: 938, startPoint y: 333, endPoint x: 916, endPoint y: 479, distance: 147.6
click at [916, 468] on div "02:26 Fri 22:51 Thu 23:03 Thu 05:03 Fri 20:05 Thu 07:49 Fri" at bounding box center [784, 270] width 1568 height 396
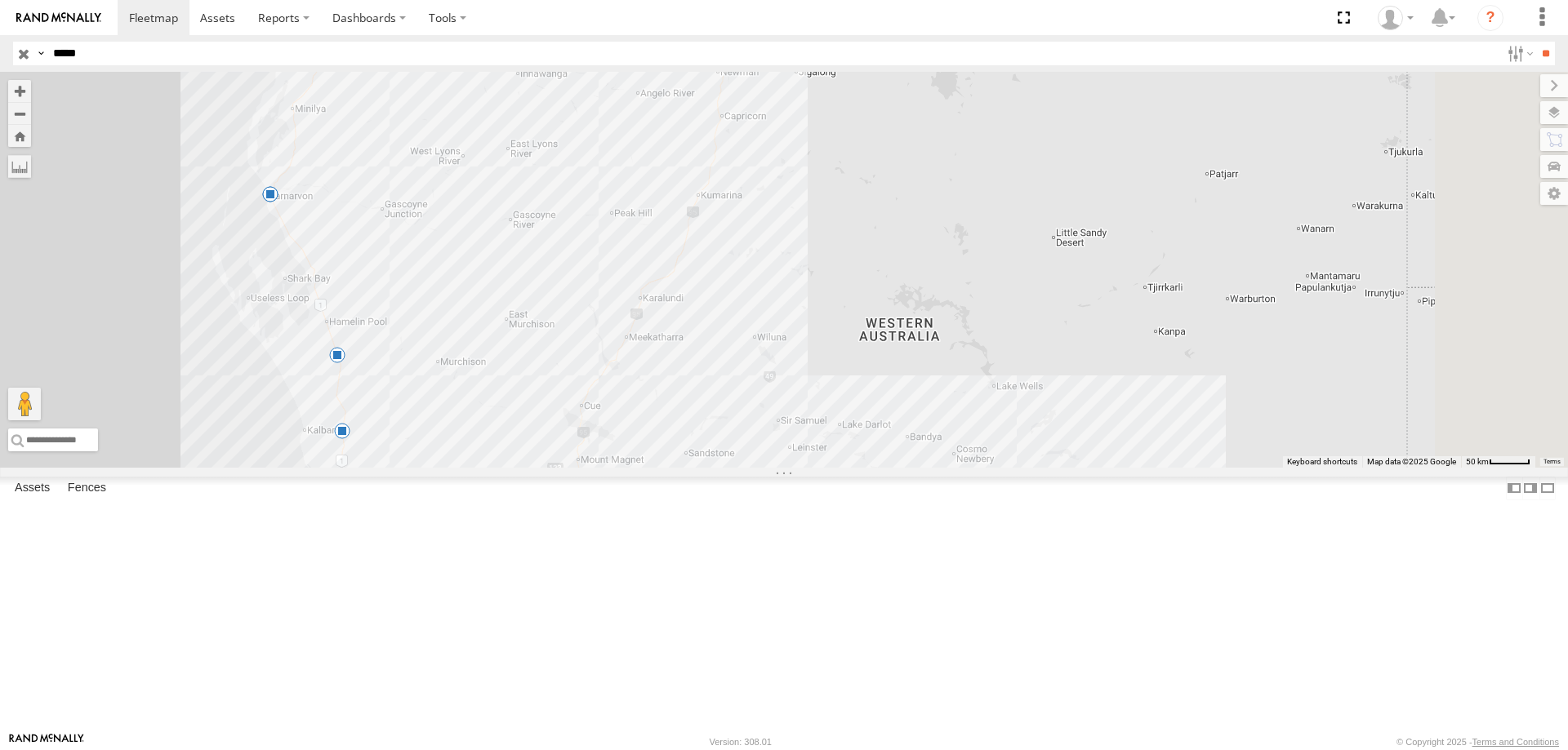
click at [832, 468] on div "02:26 Fri 22:51 Thu 23:03 Thu 05:03 Fri 20:05 Thu 07:49 Fri PM734" at bounding box center [784, 270] width 1568 height 396
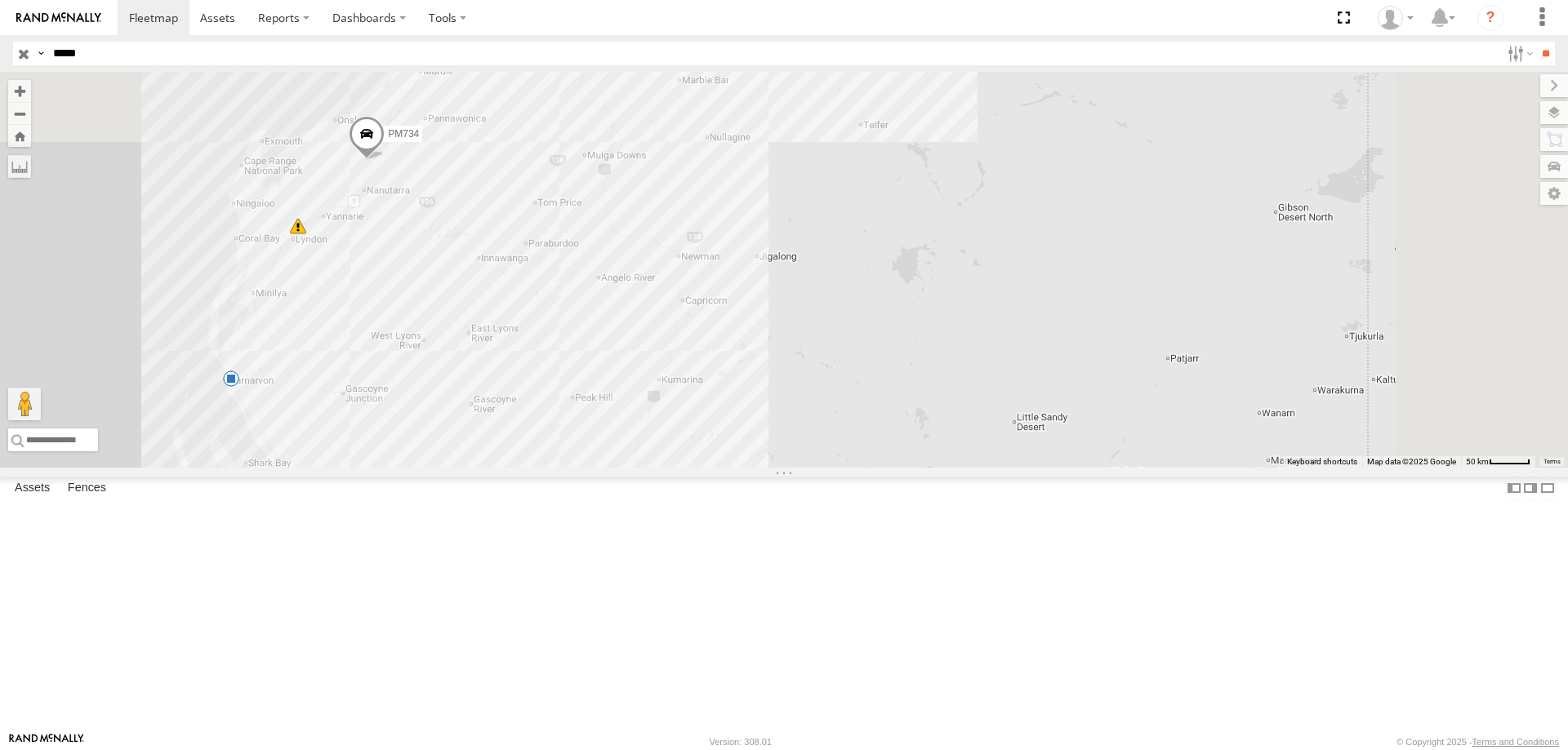
drag, startPoint x: 1016, startPoint y: 275, endPoint x: 977, endPoint y: 449, distance: 178.3
click at [977, 449] on div "02:26 Fri 22:51 Thu 23:03 Thu 05:03 Fri 20:05 Thu 07:49 Fri PM734" at bounding box center [784, 270] width 1568 height 396
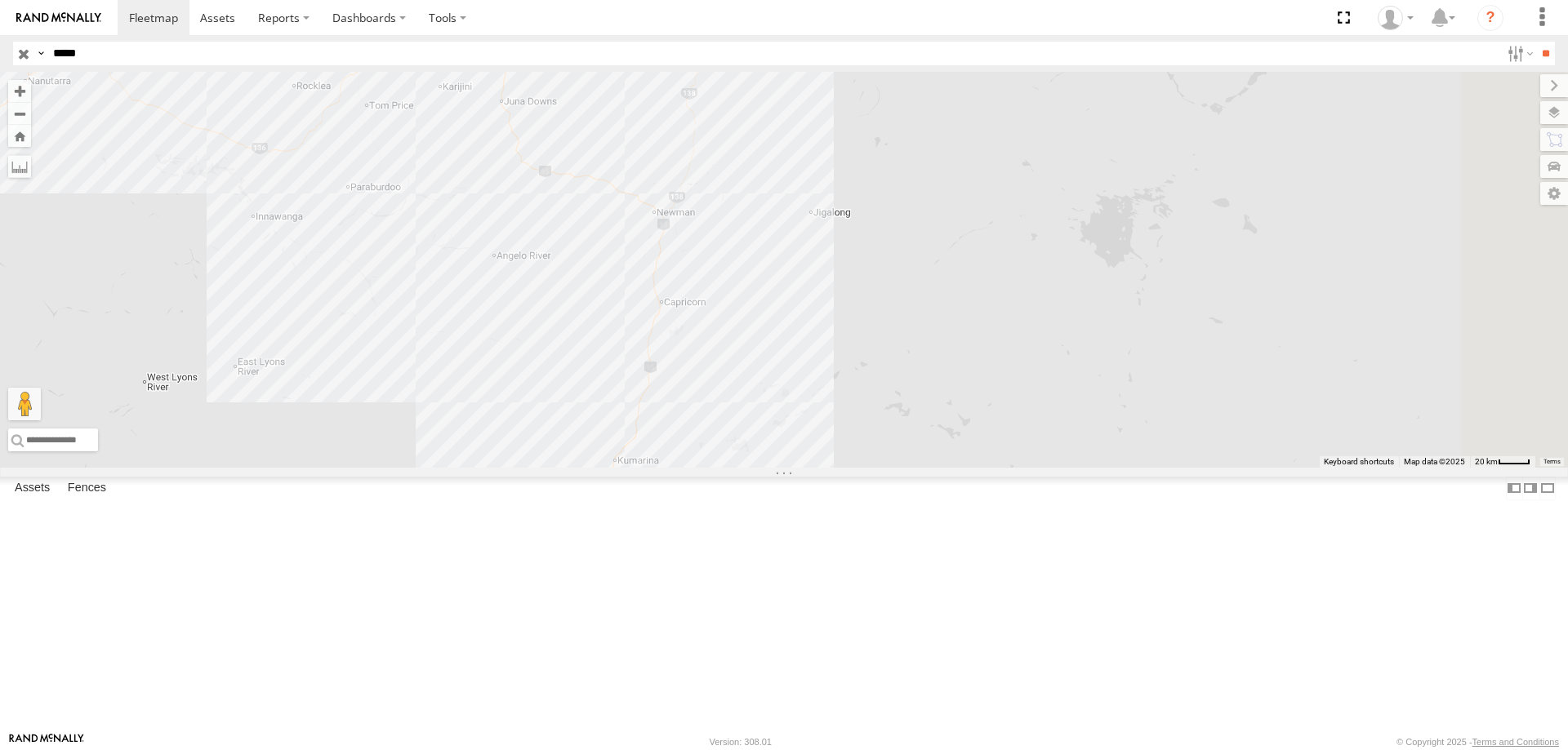
click at [778, 310] on div "02:26 Fri 22:51 Thu 23:03 Thu 05:03 Fri 20:05 Thu 07:49 Fri PM734" at bounding box center [784, 270] width 1568 height 396
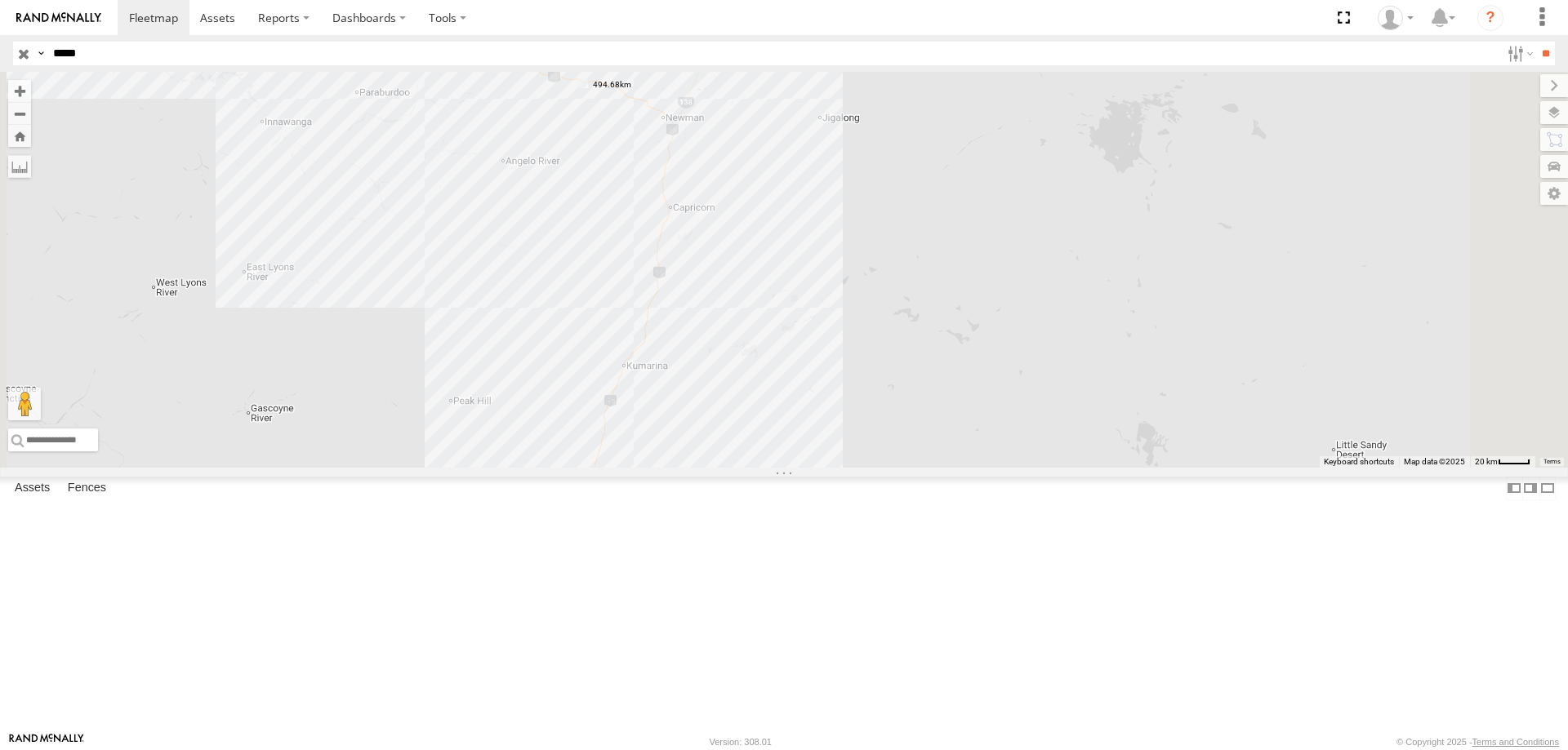
drag, startPoint x: 808, startPoint y: 367, endPoint x: 817, endPoint y: 270, distance: 97.4
click at [817, 270] on div "02:26 Fri 22:51 Thu 23:03 Thu 05:03 Fri 20:05 Thu 07:49 Fri PM734" at bounding box center [784, 270] width 1568 height 396
